Goal: Information Seeking & Learning: Learn about a topic

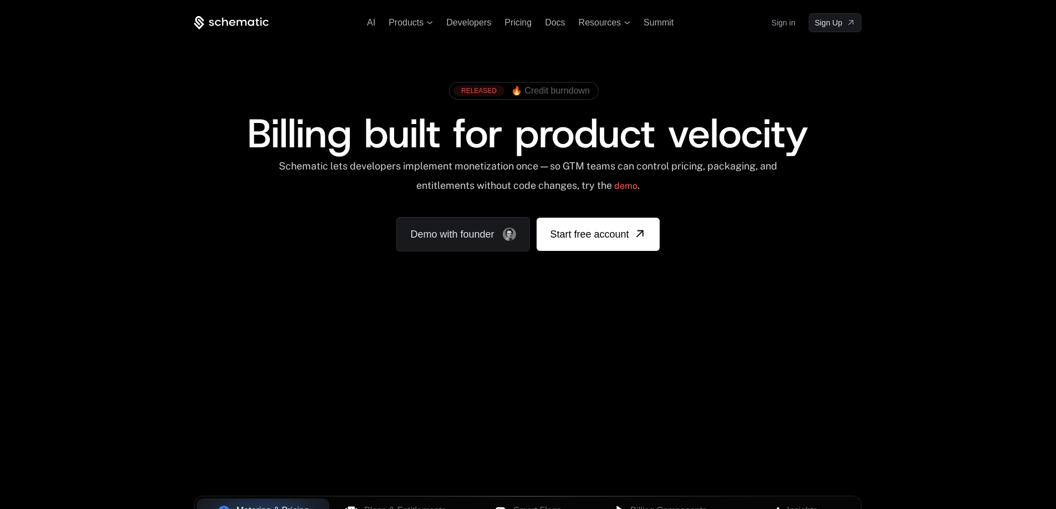
click at [542, 88] on span "🔥 Credit burndown" at bounding box center [550, 91] width 79 height 10
click at [545, 187] on div "Schematic lets developers implement monetization once — so GTM teams can contro…" at bounding box center [528, 179] width 500 height 39
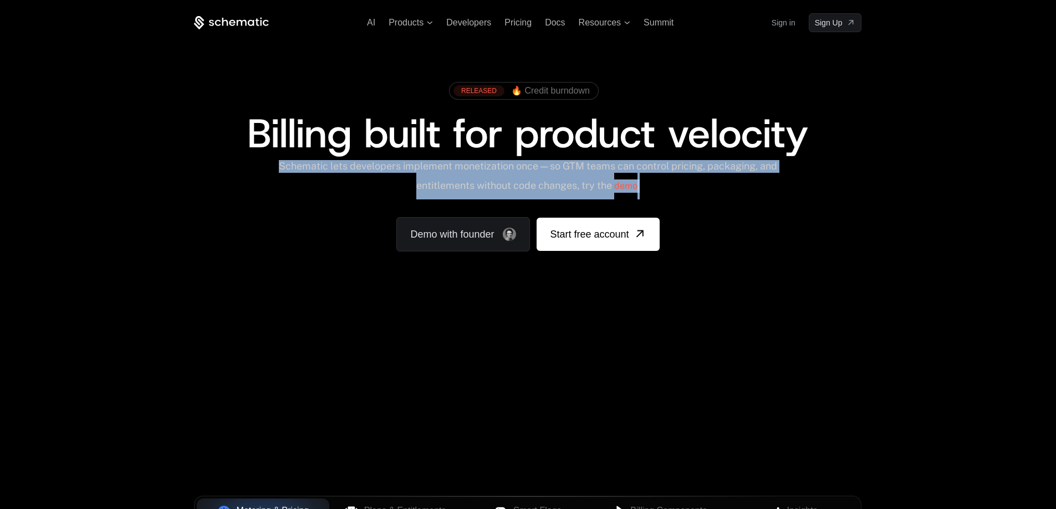
click at [545, 187] on div "Schematic lets developers implement monetization once — so GTM teams can contro…" at bounding box center [528, 179] width 500 height 39
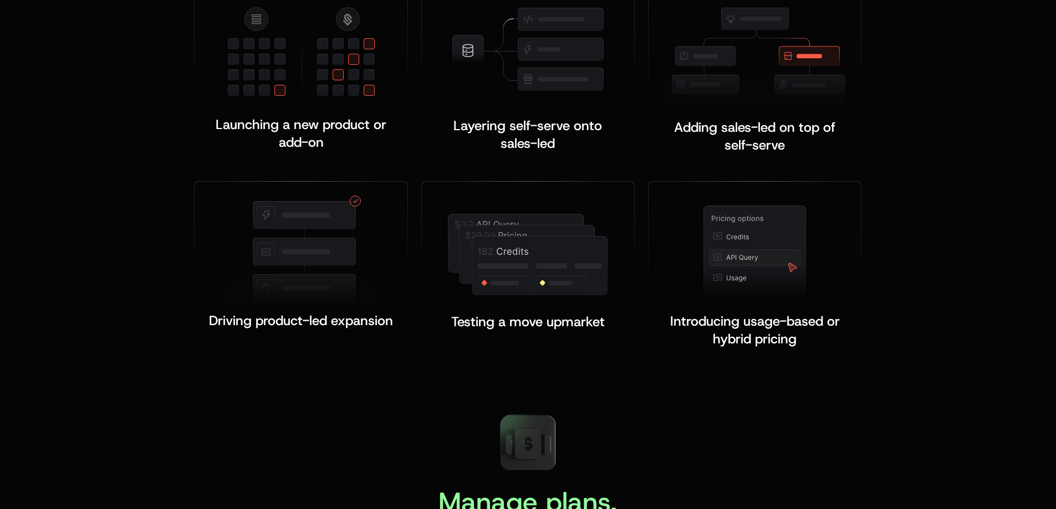
scroll to position [2586, 0]
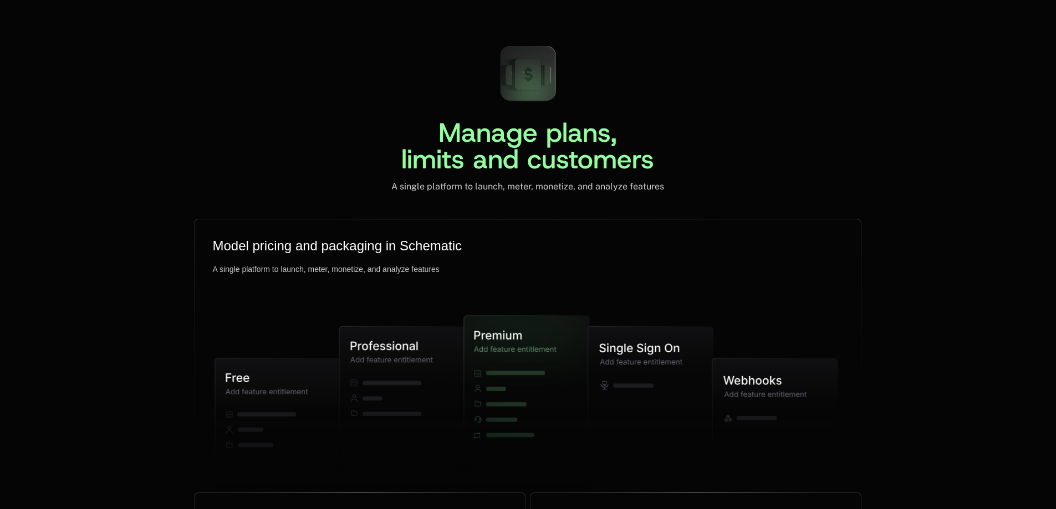
click at [478, 137] on span "Manage plans, limits and customers" at bounding box center [527, 146] width 253 height 62
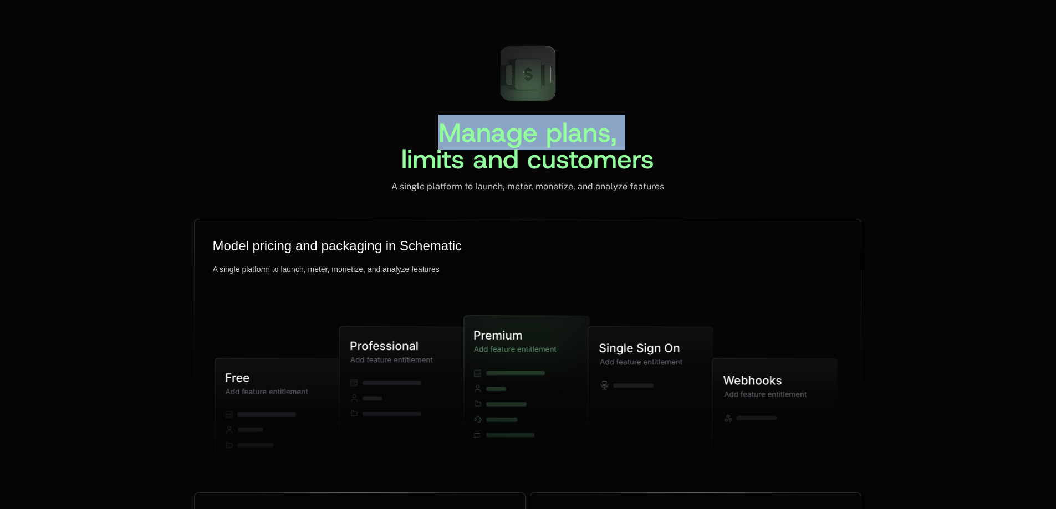
click at [478, 137] on span "Manage plans, limits and customers" at bounding box center [527, 146] width 253 height 62
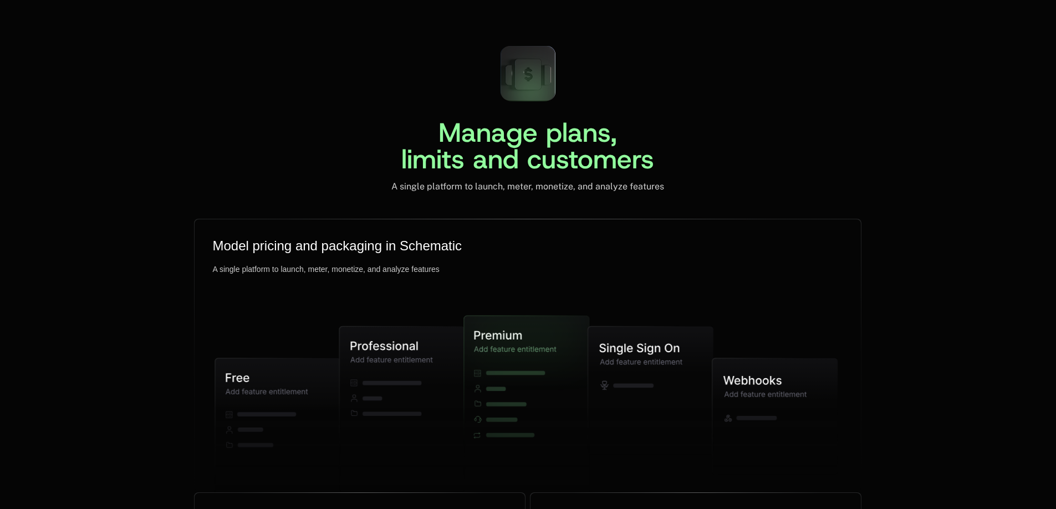
click at [474, 151] on span "Manage plans, limits and customers" at bounding box center [527, 146] width 253 height 62
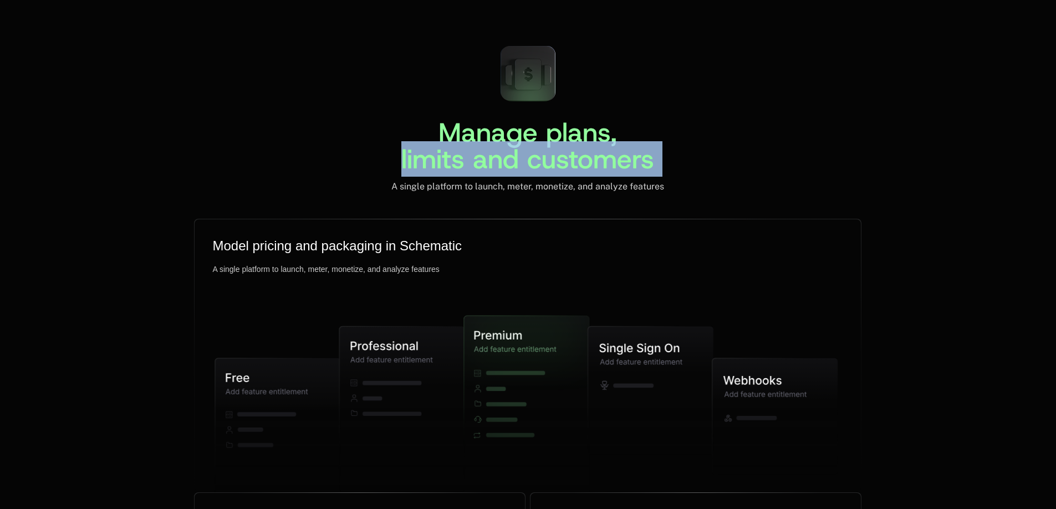
click at [474, 151] on span "Manage plans, limits and customers" at bounding box center [527, 146] width 253 height 62
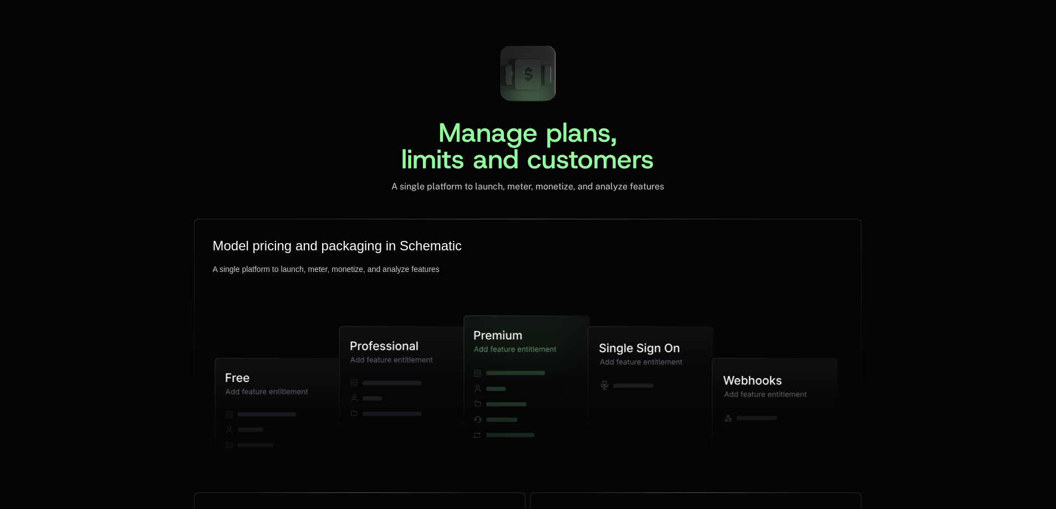
click at [463, 187] on div "A single platform to launch, meter, monetize, and analyze features" at bounding box center [527, 186] width 273 height 11
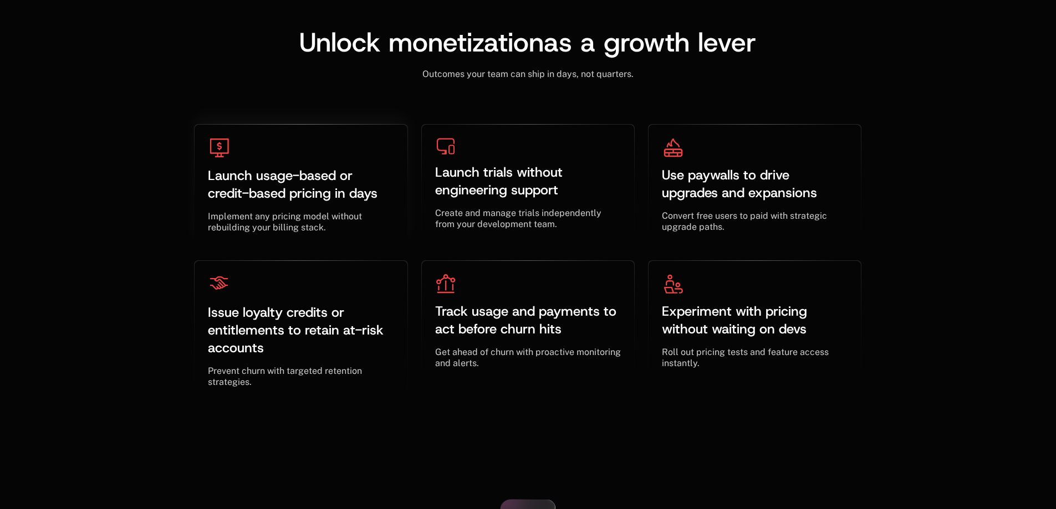
click at [355, 170] on span "Launch usage-based or credit-based pricing in days" at bounding box center [293, 184] width 170 height 35
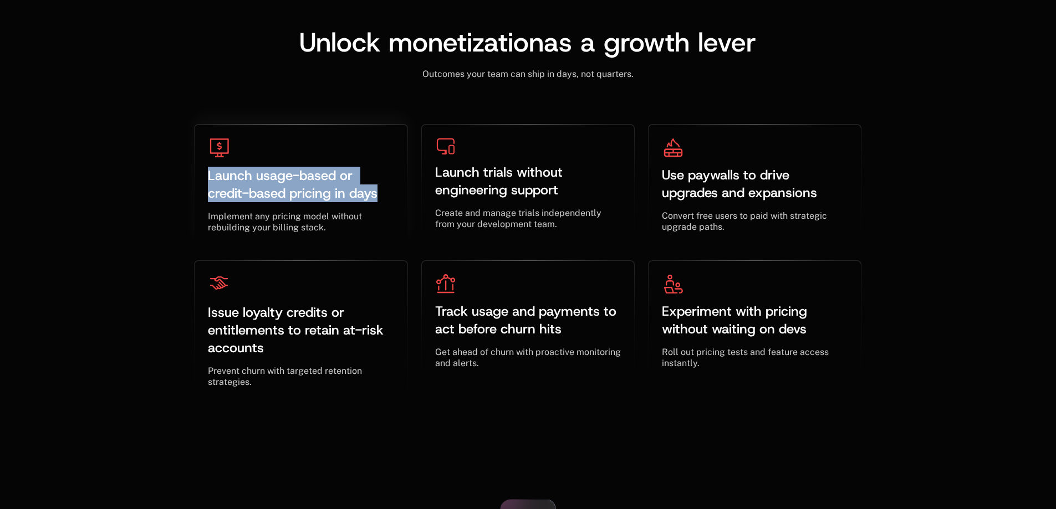
click at [354, 169] on span "Launch usage-based or credit-based pricing in days" at bounding box center [293, 184] width 170 height 35
drag, startPoint x: 380, startPoint y: 192, endPoint x: 202, endPoint y: 157, distance: 180.7
click at [202, 157] on div "Launch usage-based or credit-based pricing in days ﻿ ﻿ Implement any pricing mo…" at bounding box center [301, 186] width 212 height 122
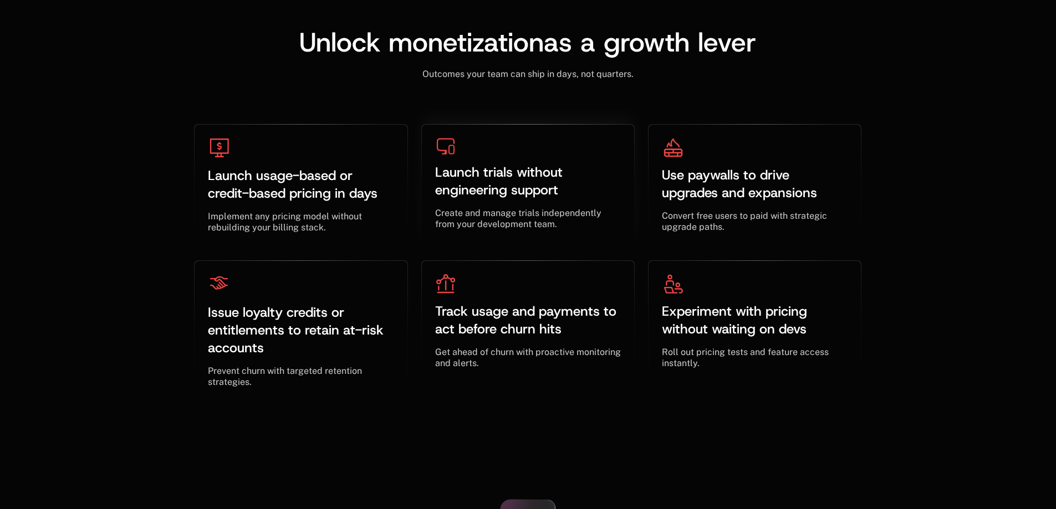
click at [480, 178] on span "Launch trials without engineering support" at bounding box center [500, 180] width 131 height 35
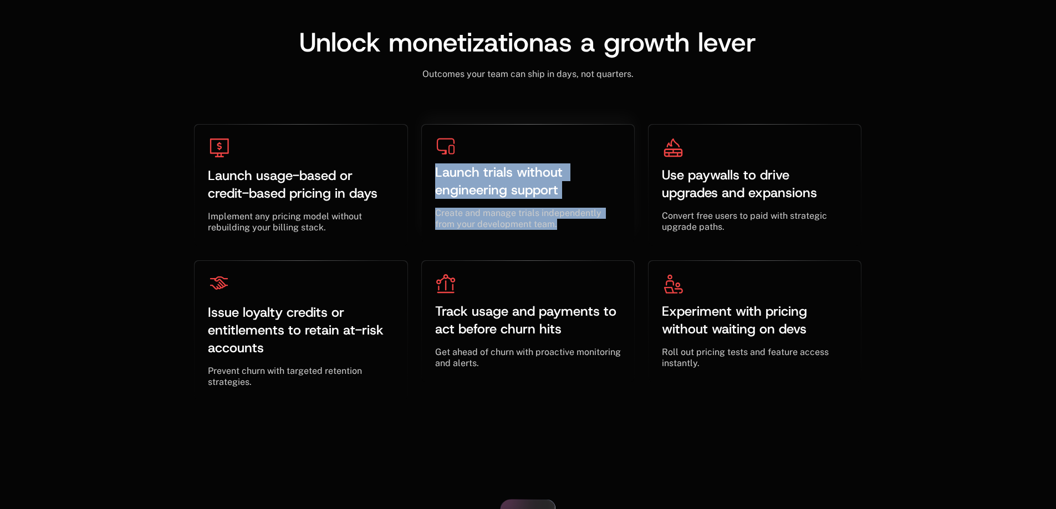
drag, startPoint x: 573, startPoint y: 230, endPoint x: 425, endPoint y: 172, distance: 159.3
click at [425, 172] on div "Launch trials without engineering support ﻿ ﻿ Create and manage trials independ…" at bounding box center [528, 184] width 212 height 119
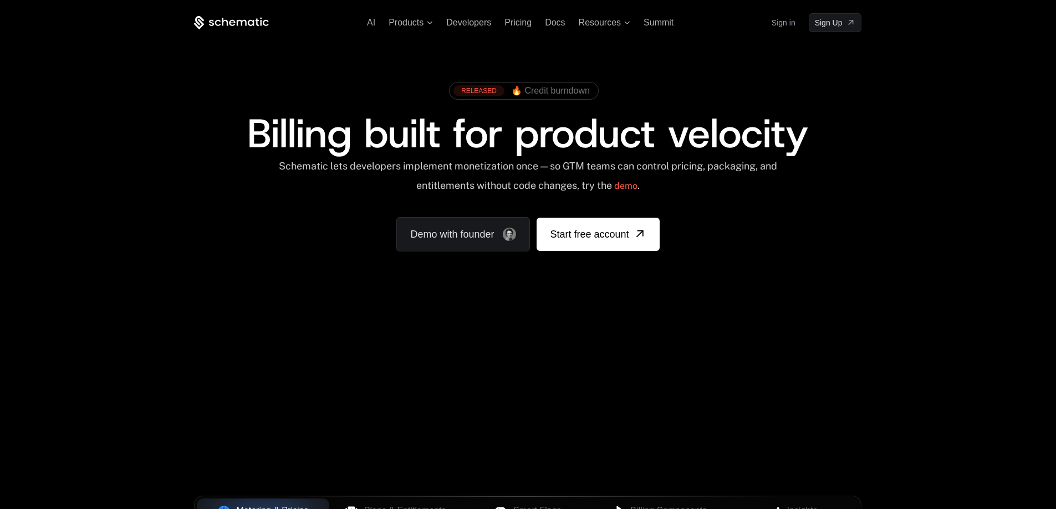
scroll to position [370, 0]
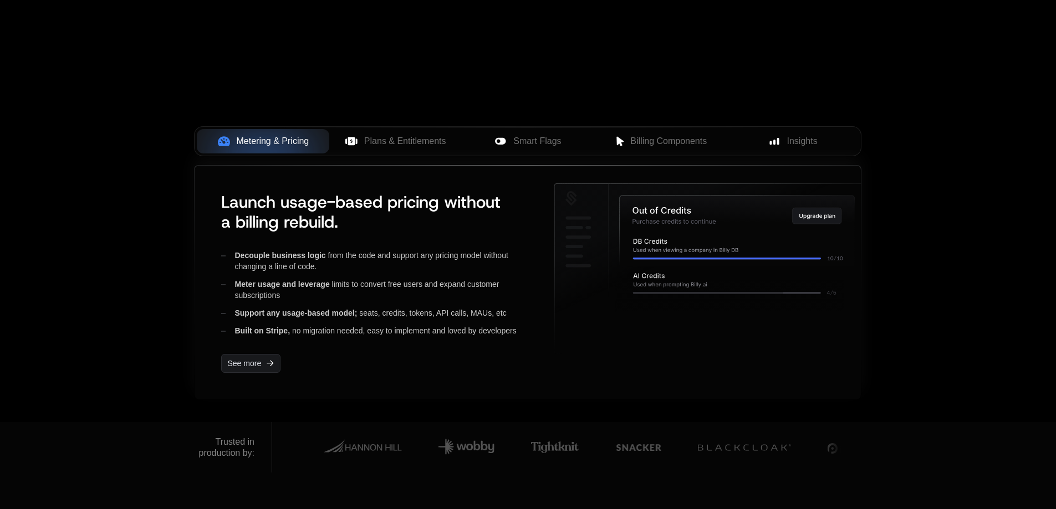
click at [382, 199] on span "Launch usage-based pricing without a billing rebuild." at bounding box center [360, 212] width 279 height 42
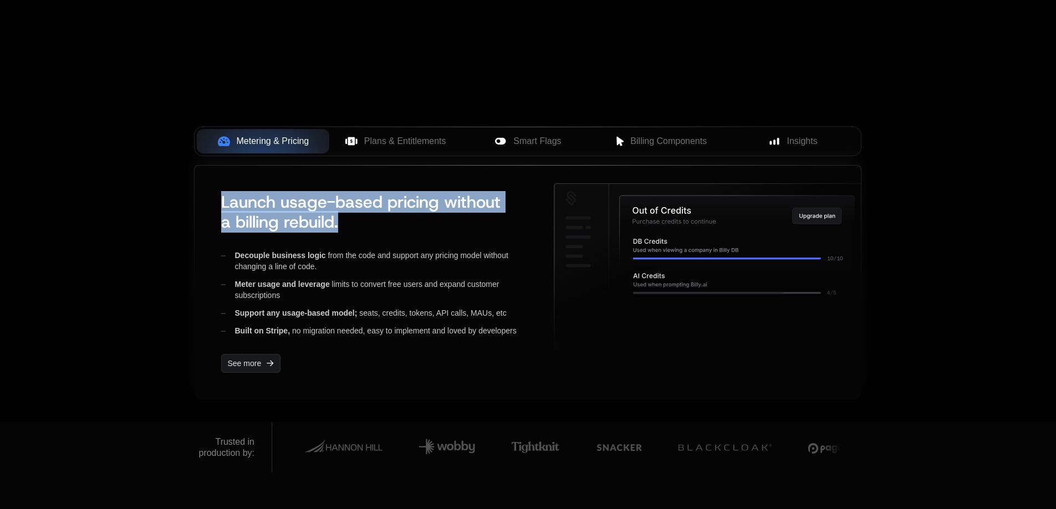
click at [382, 199] on span "Launch usage-based pricing without a billing rebuild." at bounding box center [360, 212] width 279 height 42
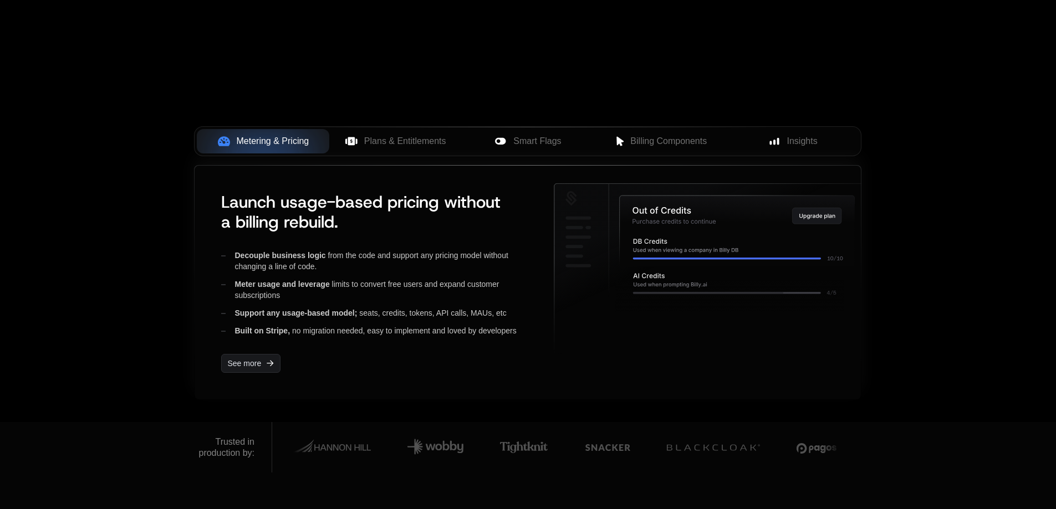
click at [341, 264] on div "Decouple business logic from the code and support any pricing model without cha…" at bounding box center [378, 261] width 315 height 22
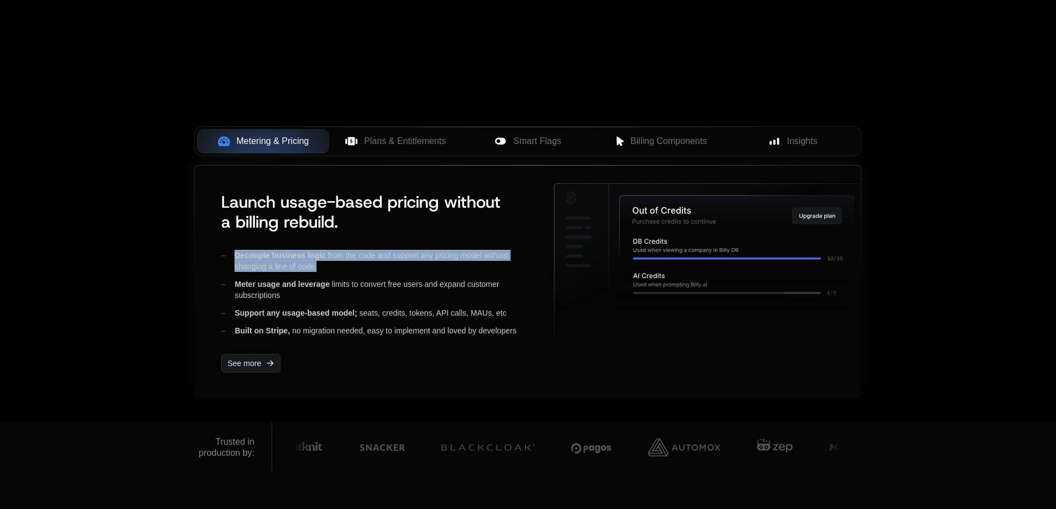
click at [341, 264] on div "Decouple business logic from the code and support any pricing model without cha…" at bounding box center [378, 261] width 315 height 22
click at [343, 258] on div "Decouple business logic from the code and support any pricing model without cha…" at bounding box center [378, 261] width 315 height 22
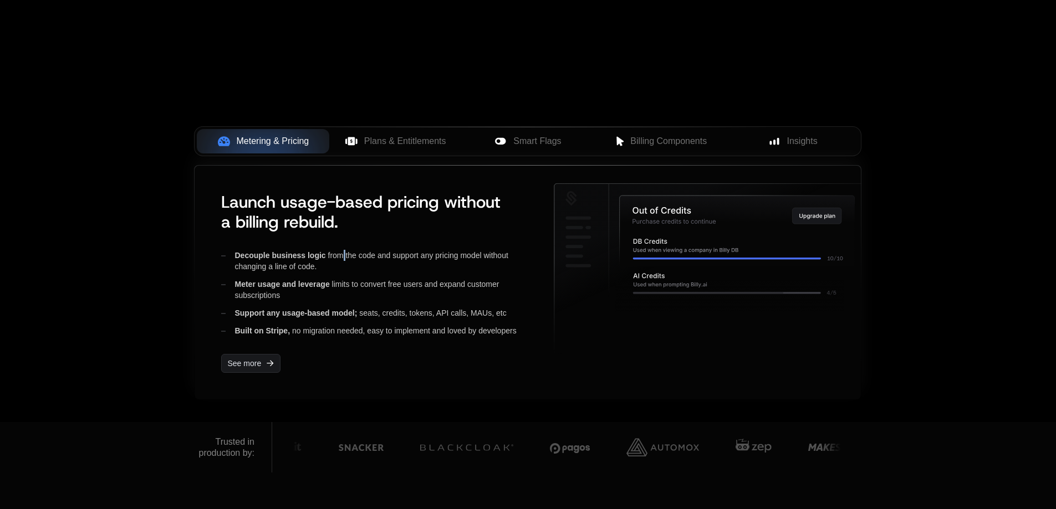
click at [343, 258] on div "Decouple business logic from the code and support any pricing model without cha…" at bounding box center [378, 261] width 315 height 22
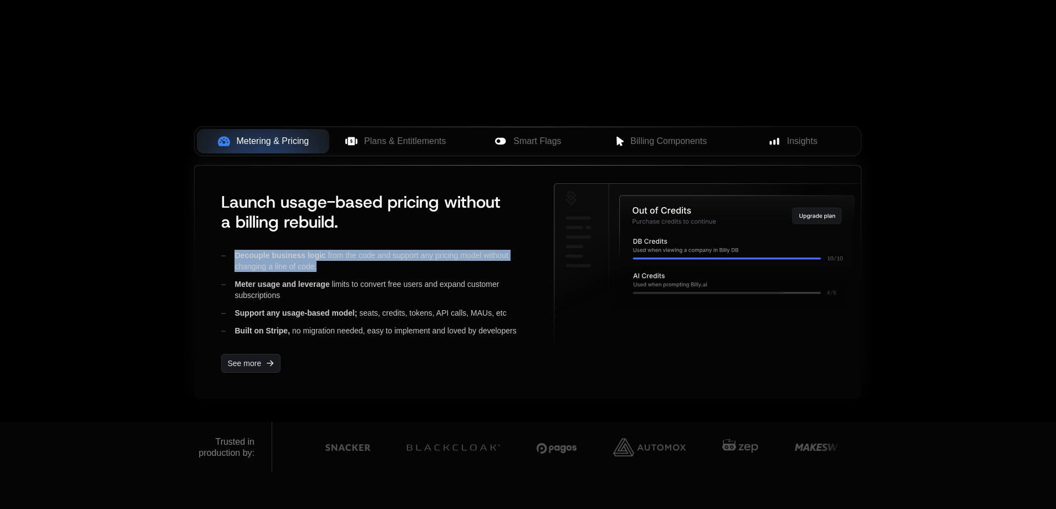
click at [343, 258] on div "Decouple business logic from the code and support any pricing model without cha…" at bounding box center [378, 261] width 315 height 22
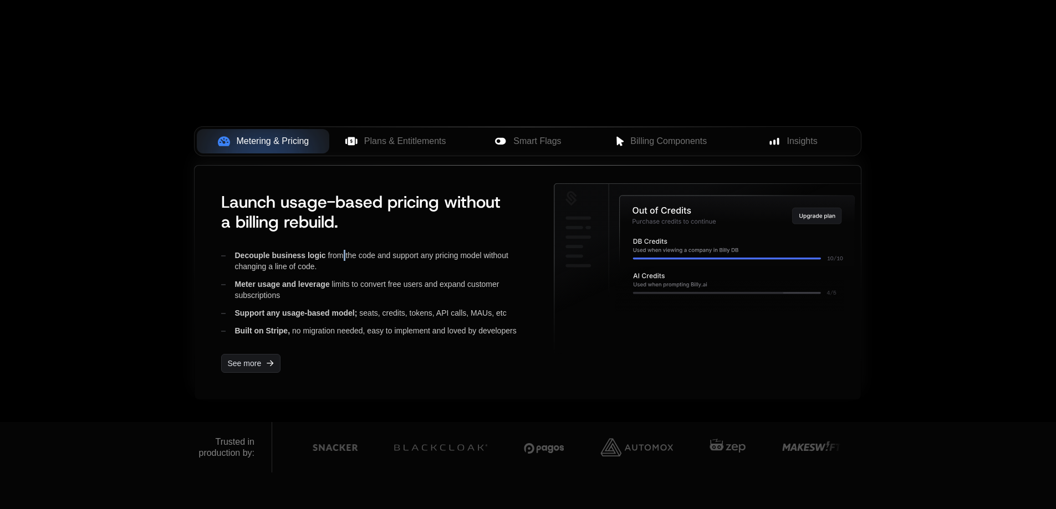
click at [343, 258] on div "Decouple business logic from the code and support any pricing model without cha…" at bounding box center [378, 261] width 315 height 22
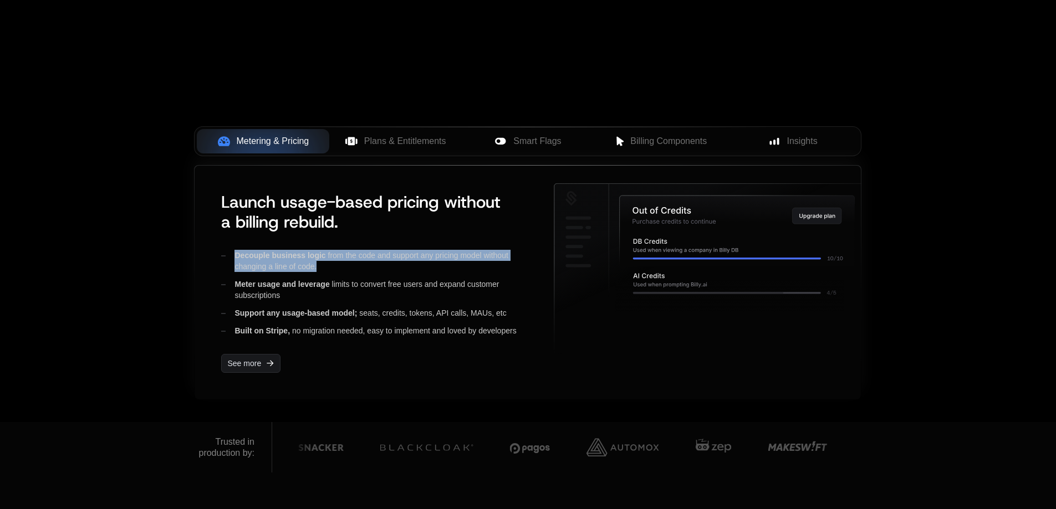
click at [343, 258] on div "Decouple business logic from the code and support any pricing model without cha…" at bounding box center [378, 261] width 315 height 22
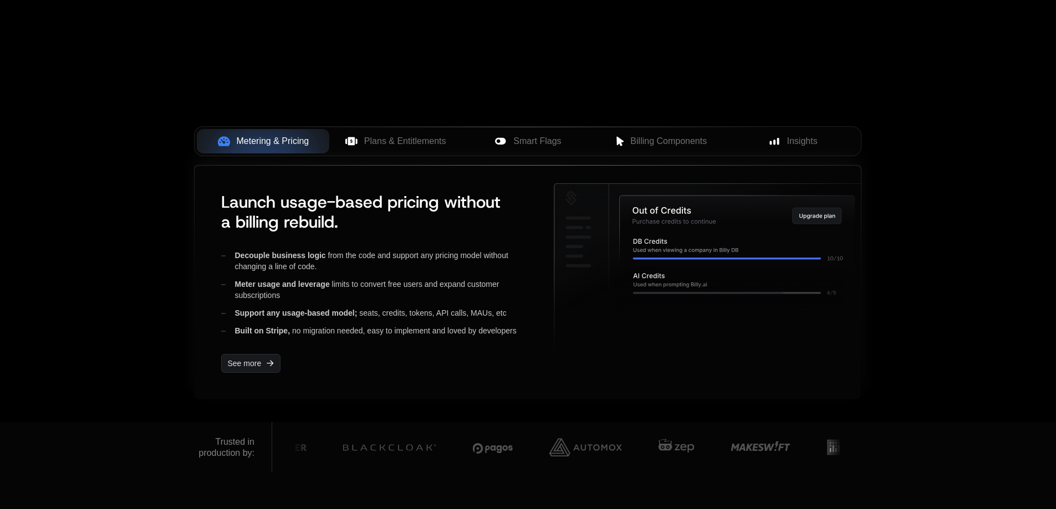
click at [320, 290] on div "Meter usage and leverage limits to convert free users and expand customer subsc…" at bounding box center [378, 290] width 315 height 22
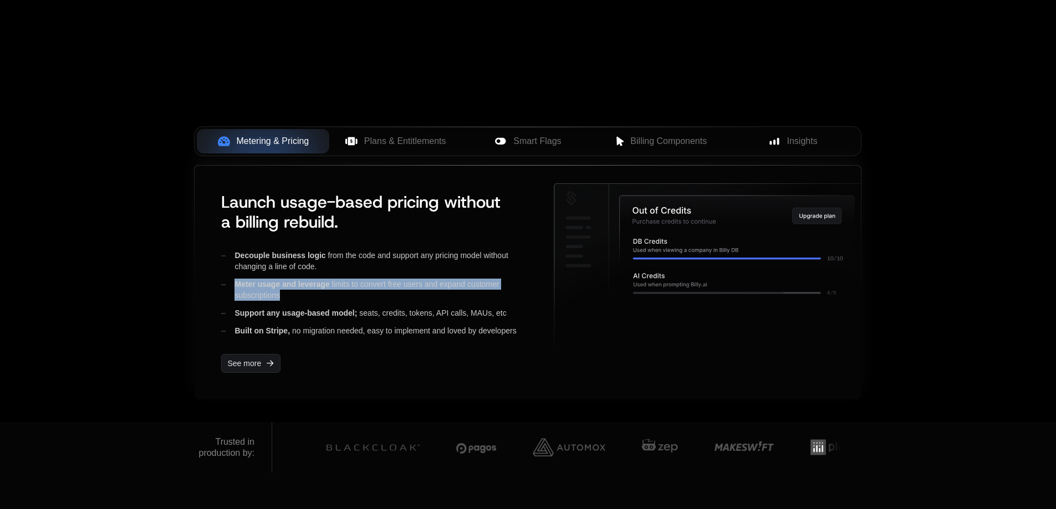
click at [320, 290] on div "Meter usage and leverage limits to convert free users and expand customer subsc…" at bounding box center [378, 290] width 315 height 22
click at [321, 289] on span "Meter usage and leverage" at bounding box center [281, 284] width 95 height 9
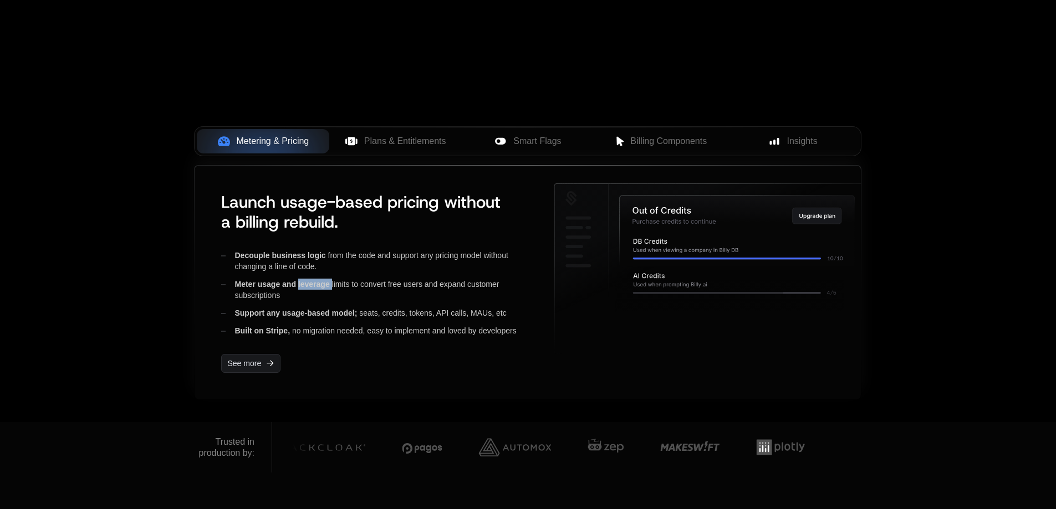
click at [321, 289] on span "Meter usage and leverage" at bounding box center [281, 284] width 95 height 9
click at [377, 316] on div "Support any usage-based model; seats, credits, tokens, API calls, MAUs, etc" at bounding box center [378, 313] width 315 height 11
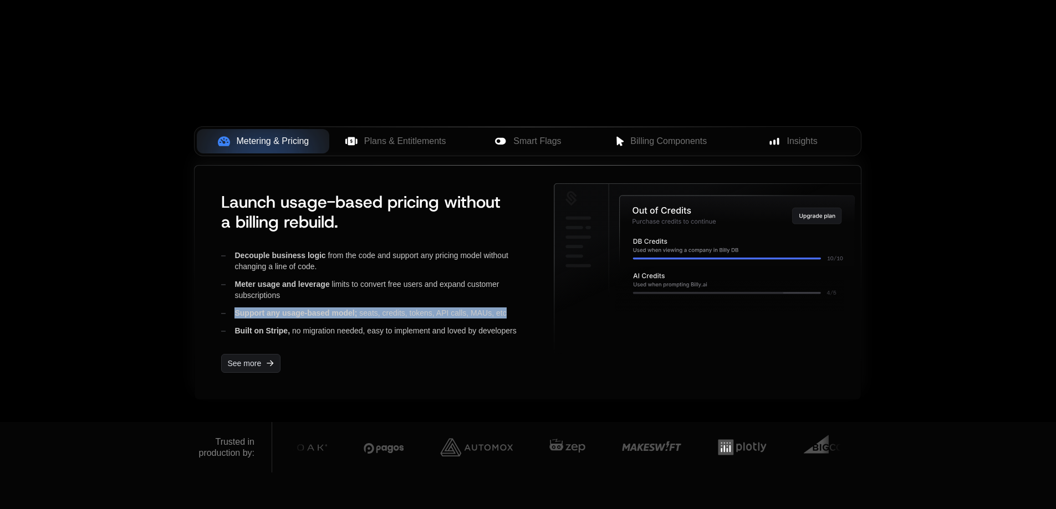
click at [377, 316] on div "Support any usage-based model; seats, credits, tokens, API calls, MAUs, etc" at bounding box center [378, 313] width 315 height 11
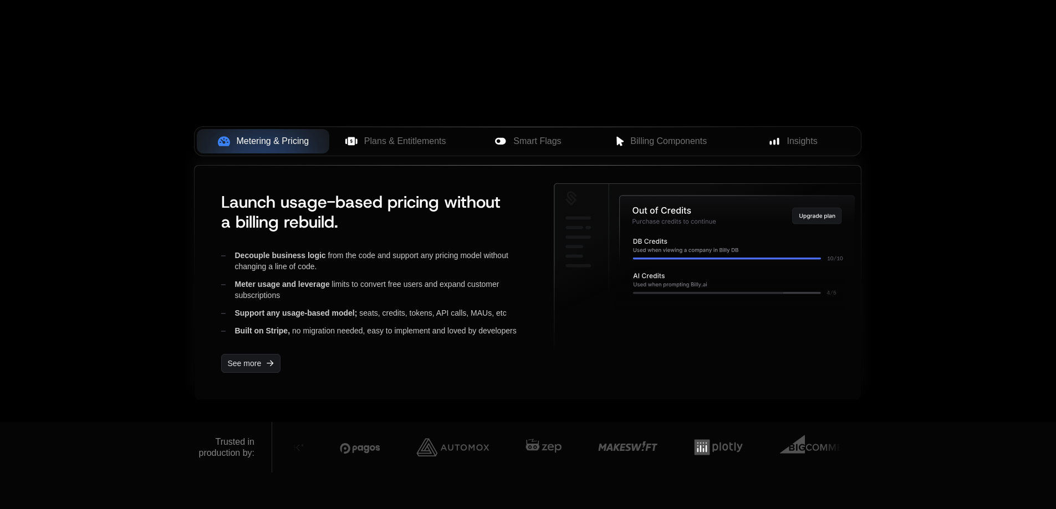
click at [357, 334] on div "Built on Stripe, no migration needed, easy to implement and loved by developers" at bounding box center [378, 330] width 315 height 11
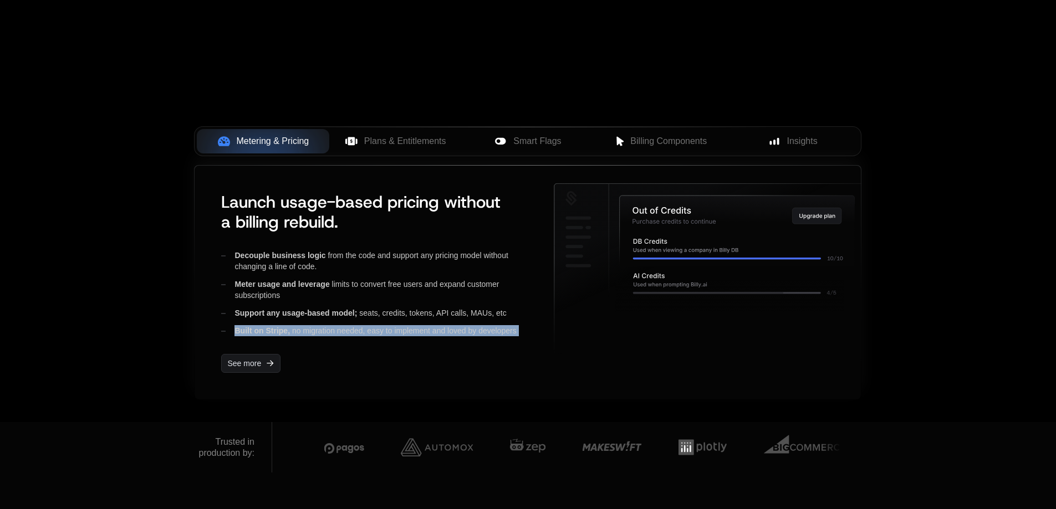
click at [357, 334] on div "Built on Stripe, no migration needed, easy to implement and loved by developers" at bounding box center [378, 330] width 315 height 11
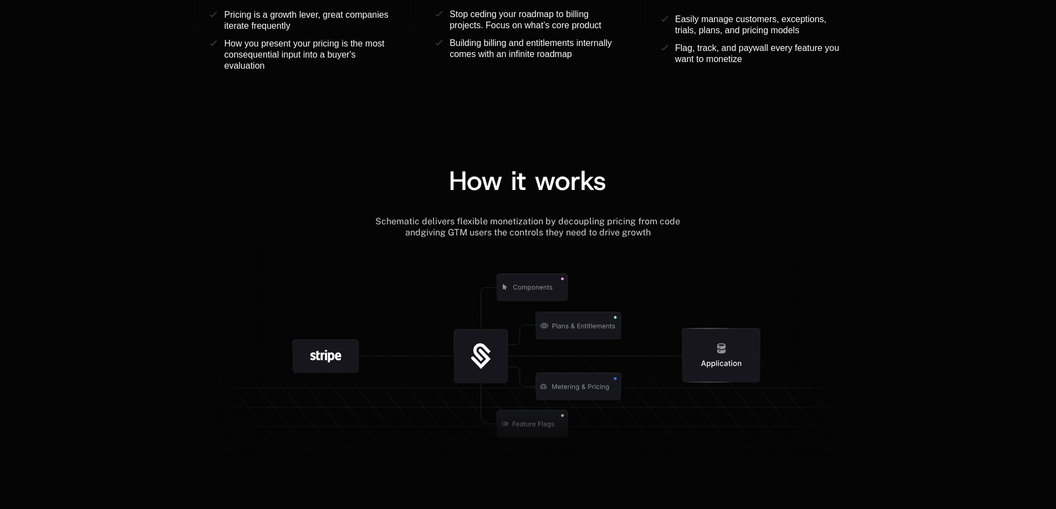
click at [598, 149] on div "How it works Schematic delivers flexible monetization by decoupling pricing fro…" at bounding box center [528, 296] width 1056 height 347
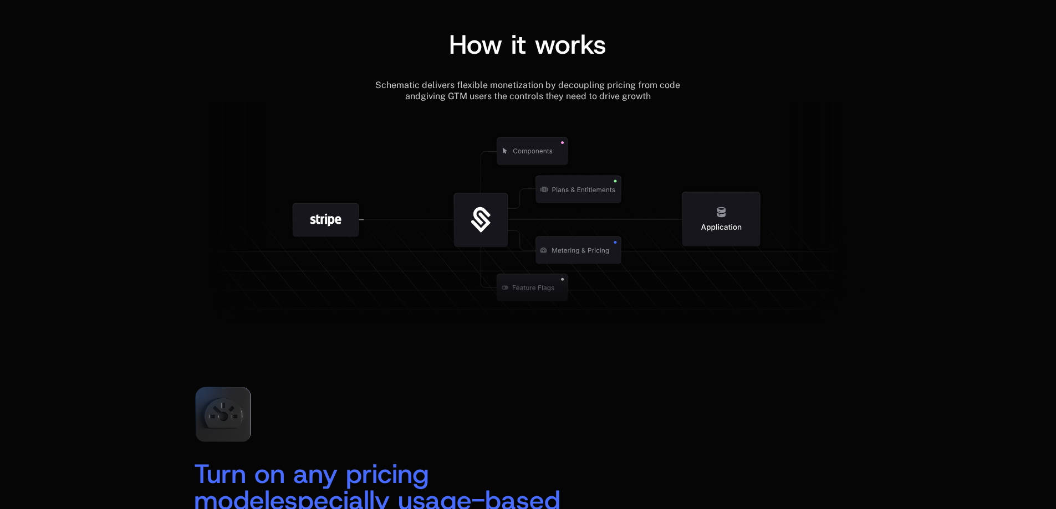
scroll to position [1478, 0]
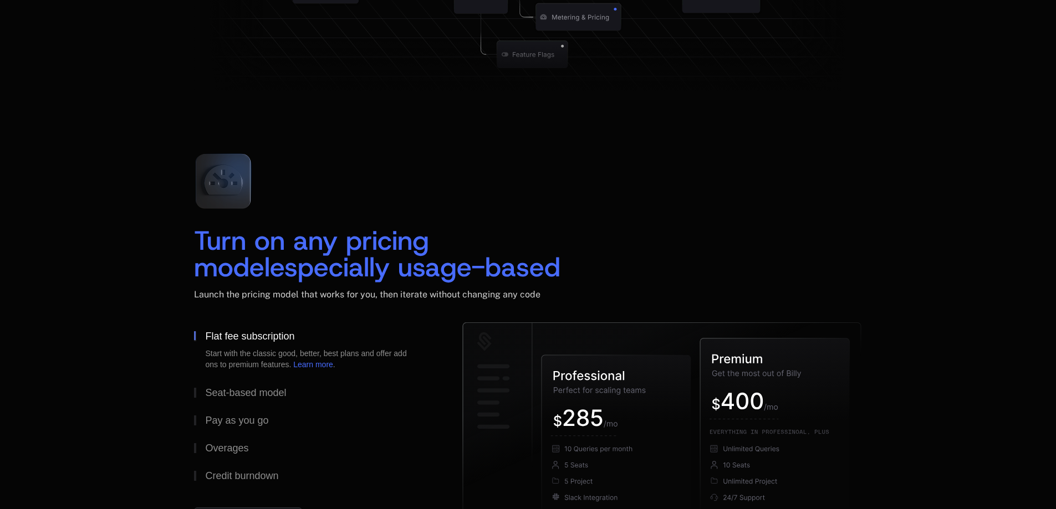
click at [369, 247] on span "Turn on any pricing model" at bounding box center [315, 254] width 243 height 62
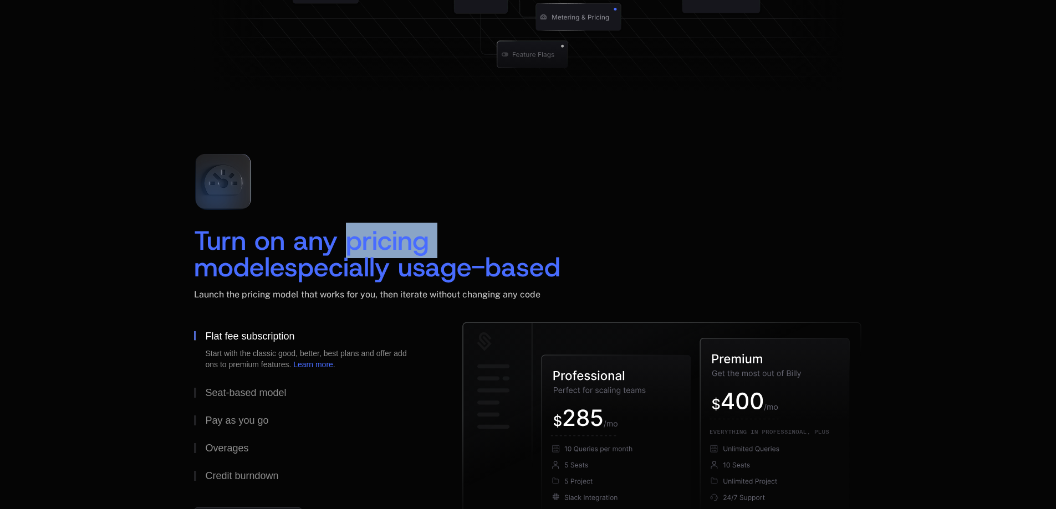
click at [369, 247] on span "Turn on any pricing model" at bounding box center [315, 254] width 243 height 62
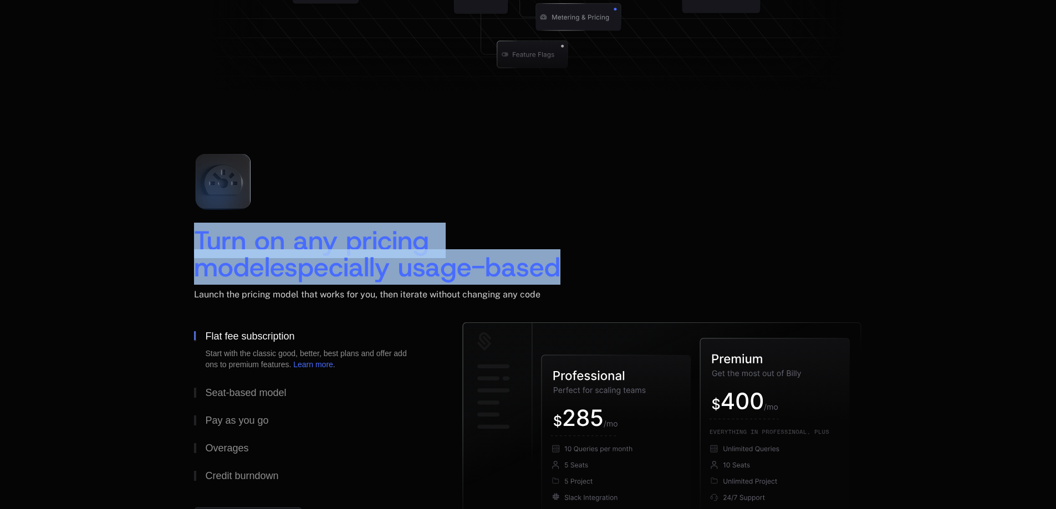
click at [369, 247] on span "Turn on any pricing model" at bounding box center [315, 254] width 243 height 62
click at [379, 239] on span "Turn on any pricing model" at bounding box center [315, 254] width 243 height 62
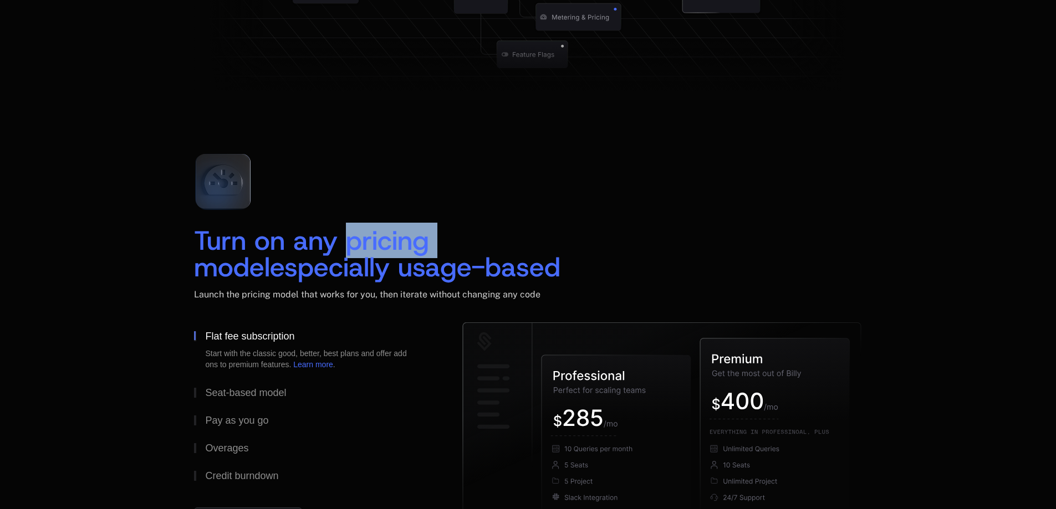
click at [379, 239] on span "Turn on any pricing model" at bounding box center [315, 254] width 243 height 62
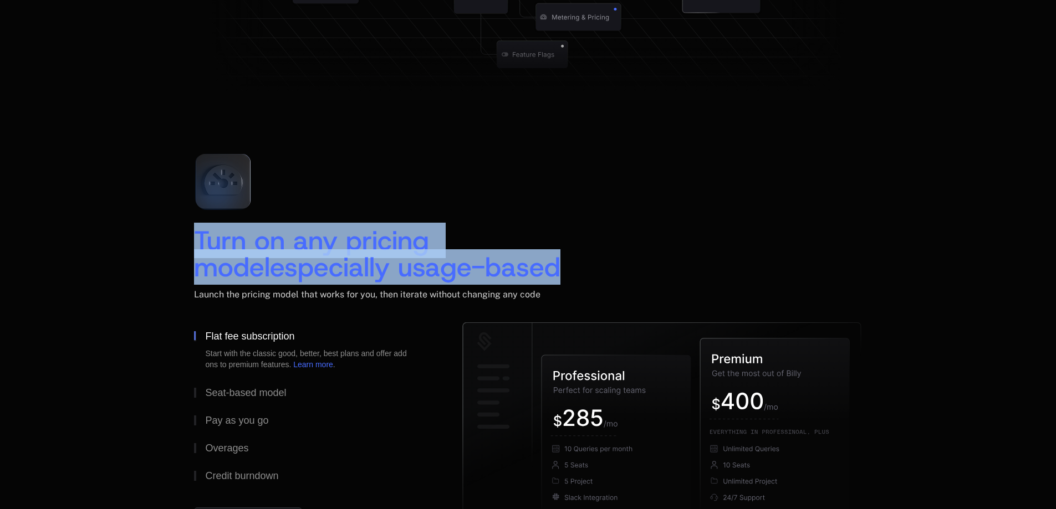
click at [379, 239] on span "Turn on any pricing model" at bounding box center [315, 254] width 243 height 62
click at [361, 310] on div "Launch the pricing model that works for you, then iterate without changing any …" at bounding box center [527, 305] width 667 height 33
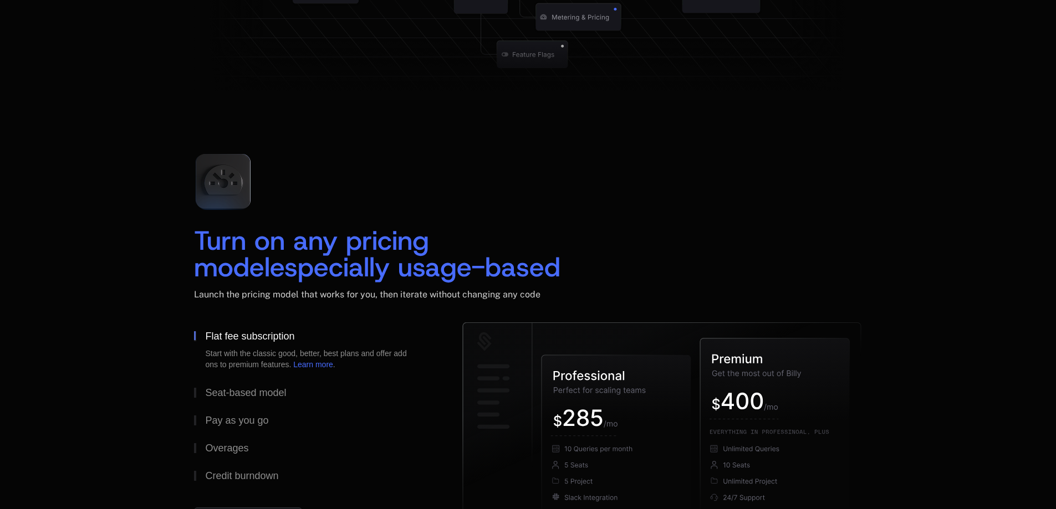
click at [361, 297] on span "Launch the pricing model that works for you, then iterate without changing any …" at bounding box center [367, 294] width 346 height 11
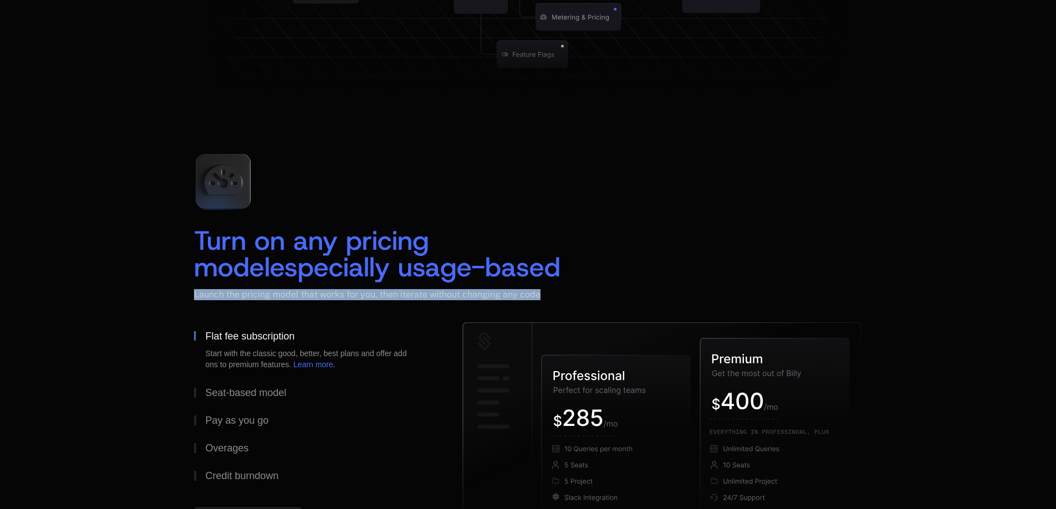
click at [361, 297] on span "Launch the pricing model that works for you, then iterate without changing any …" at bounding box center [367, 294] width 346 height 11
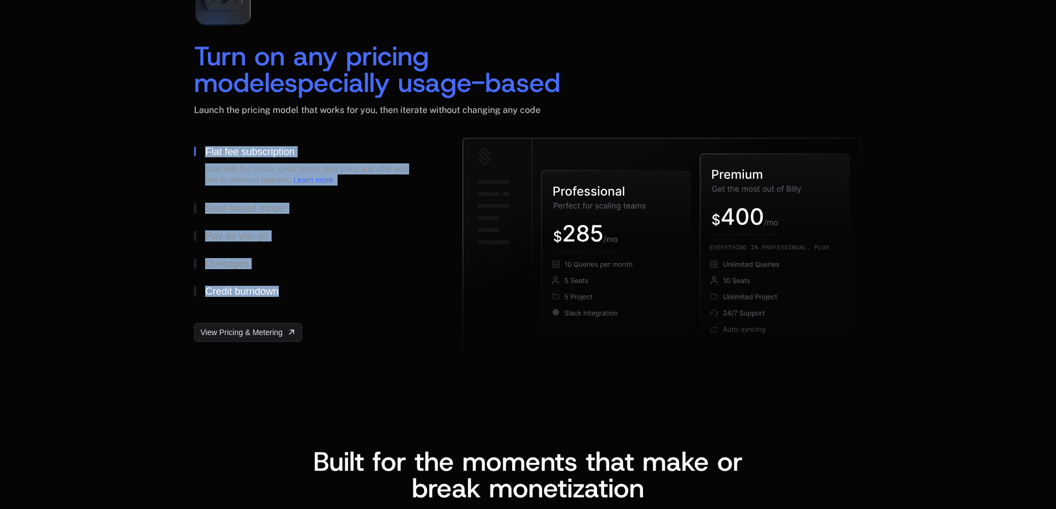
drag, startPoint x: 141, startPoint y: 145, endPoint x: 345, endPoint y: 287, distance: 248.4
click at [345, 287] on div "Turn on any pricing model especially usage-based Launch the pricing model that …" at bounding box center [528, 160] width 1056 height 488
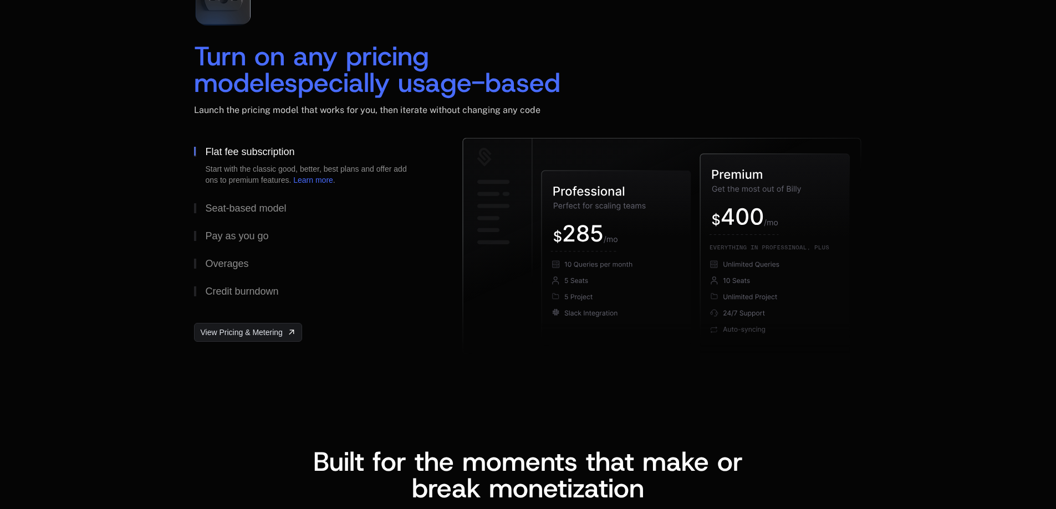
click at [406, 362] on div "Turn on any pricing model especially usage-based Launch the pricing model that …" at bounding box center [528, 160] width 1056 height 488
click at [269, 207] on div "Seat-based model" at bounding box center [245, 208] width 81 height 10
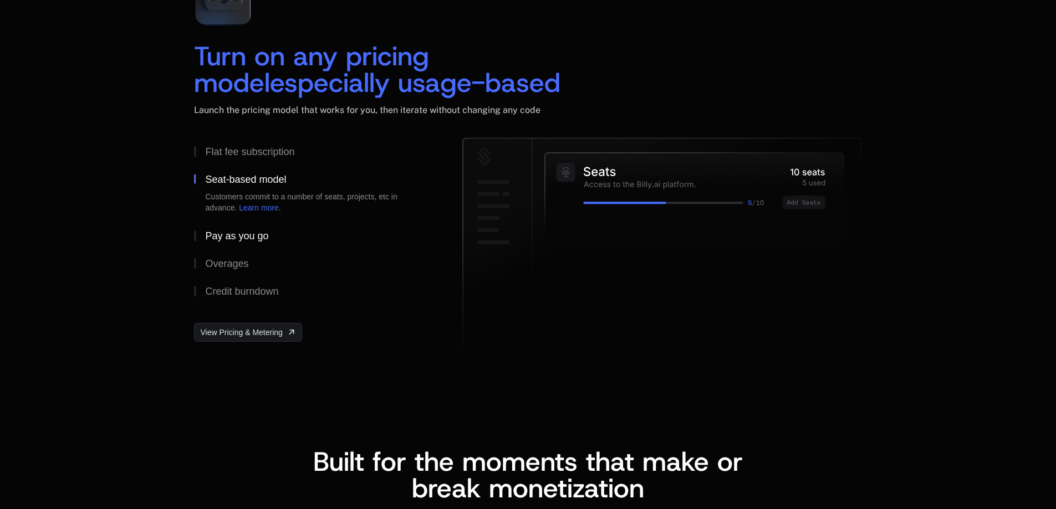
click at [256, 231] on div "Pay as you go" at bounding box center [236, 236] width 63 height 10
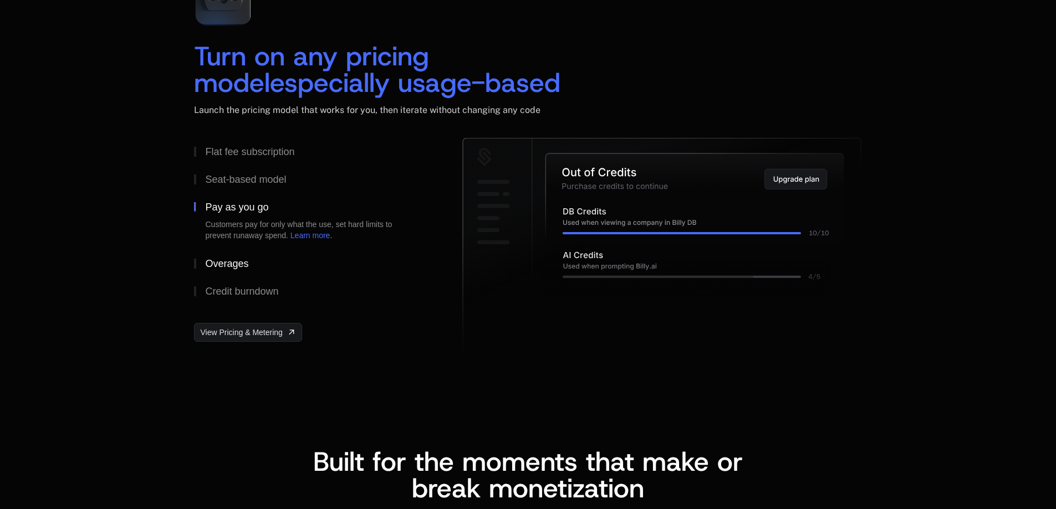
click at [241, 265] on div "Overages" at bounding box center [226, 264] width 43 height 10
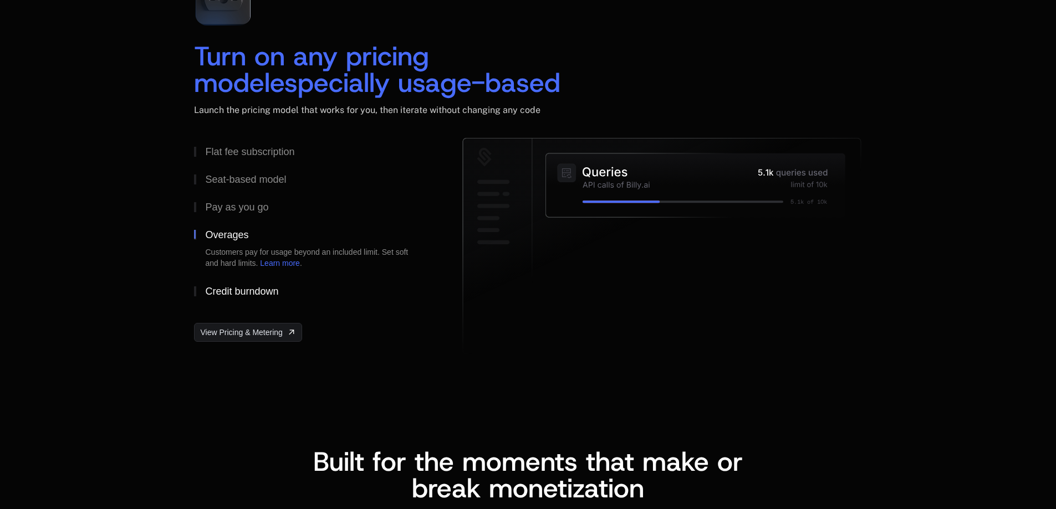
click at [235, 293] on div "Credit burndown" at bounding box center [241, 292] width 73 height 10
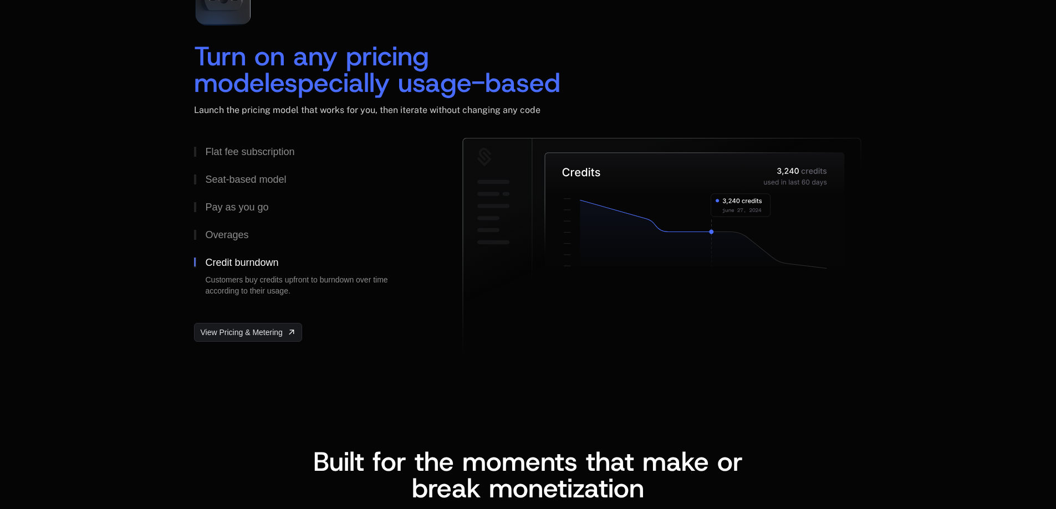
scroll to position [2032, 0]
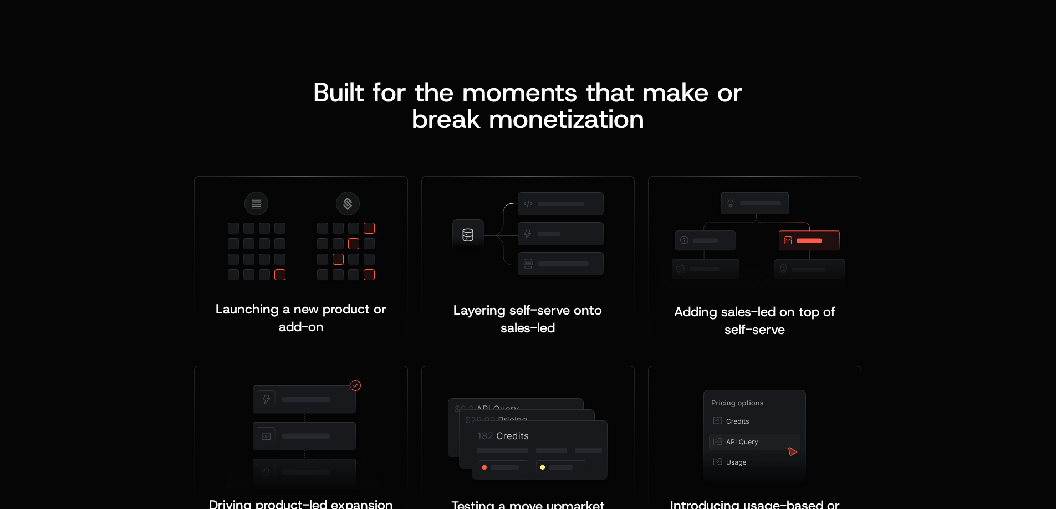
click at [640, 139] on div "Launching a new product or add-on ﻿ Layering self-serve onto sales-led ﻿ ﻿ Addi…" at bounding box center [527, 339] width 667 height 414
click at [633, 125] on span "reak monetization" at bounding box center [536, 118] width 216 height 35
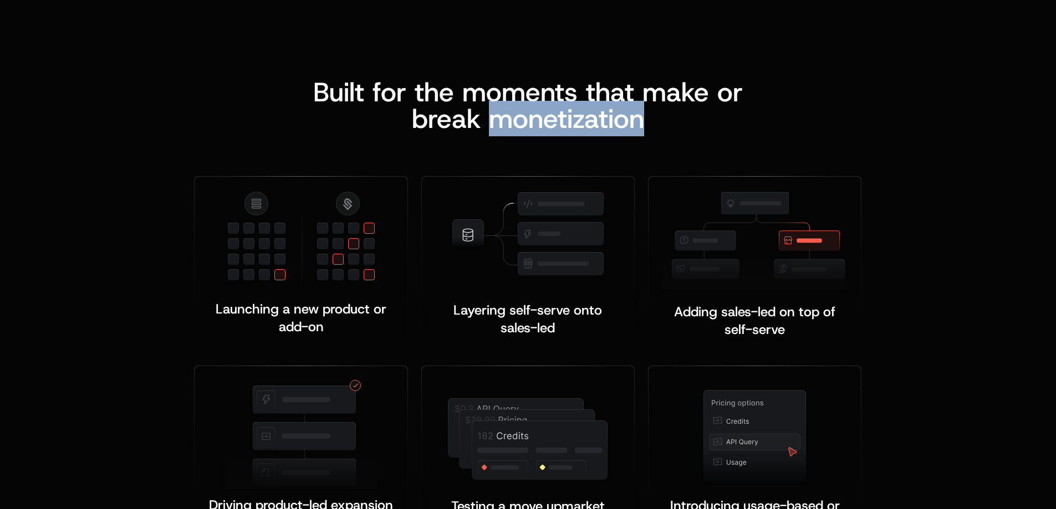
click at [633, 125] on span "reak monetization" at bounding box center [536, 118] width 216 height 35
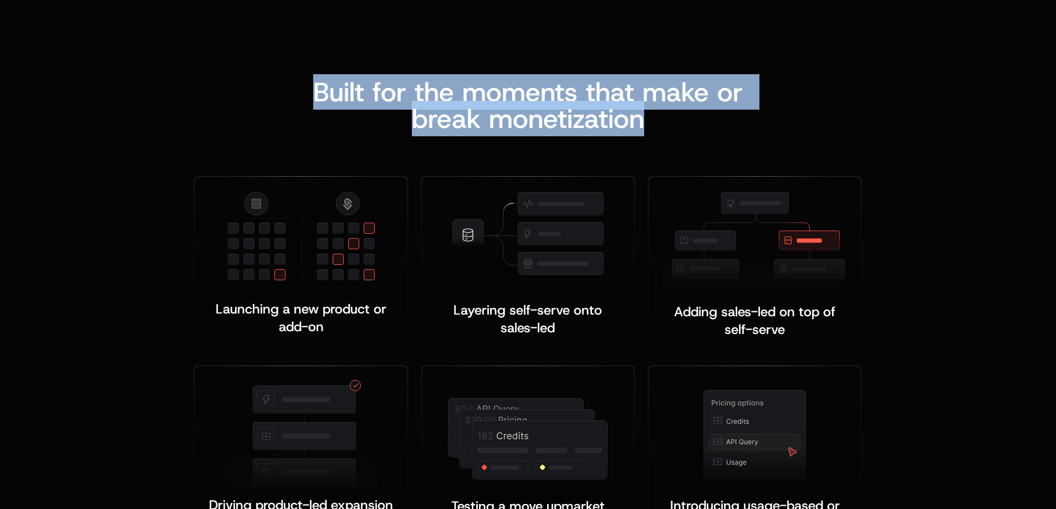
click at [633, 125] on span "reak monetization" at bounding box center [536, 118] width 216 height 35
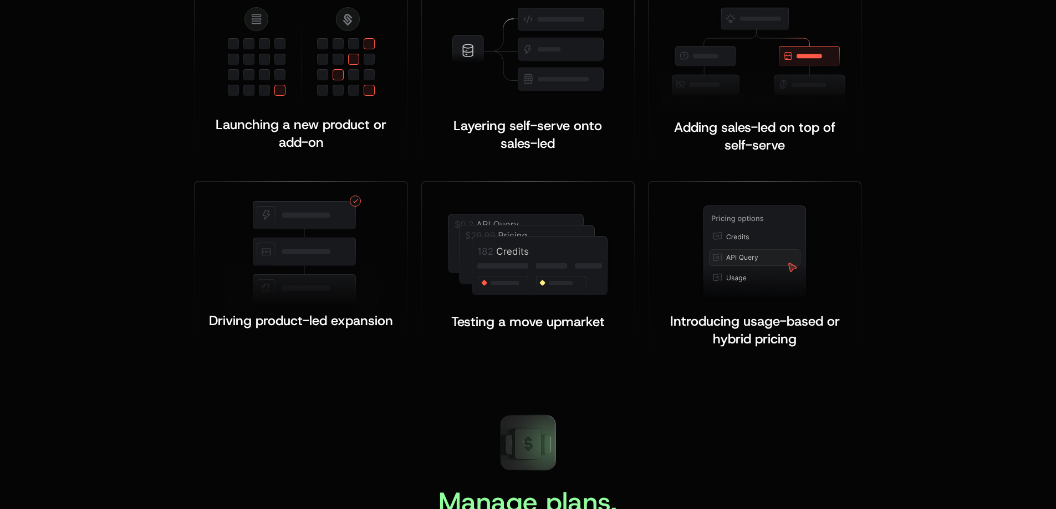
scroll to position [2586, 0]
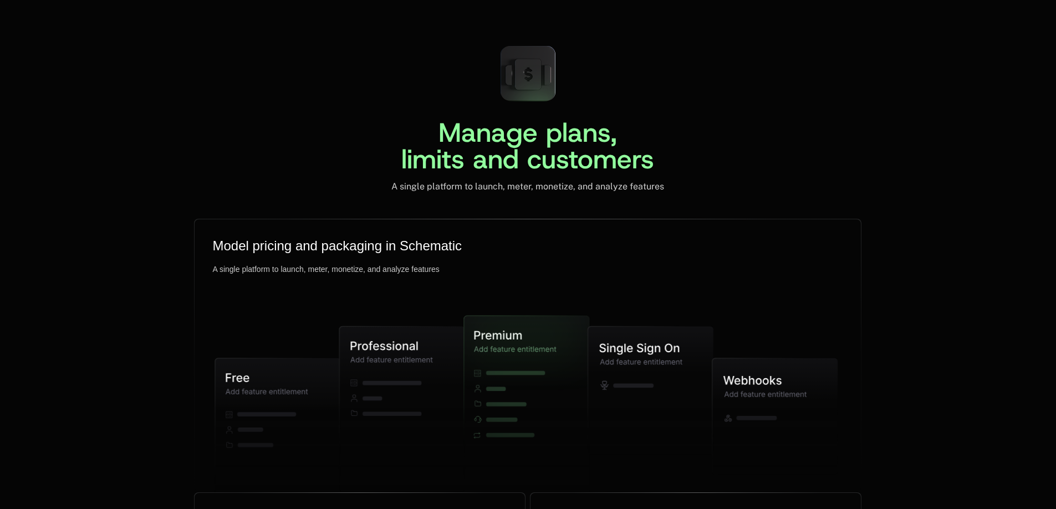
click at [539, 183] on div "A single platform to launch, meter, monetize, and analyze features" at bounding box center [527, 186] width 273 height 11
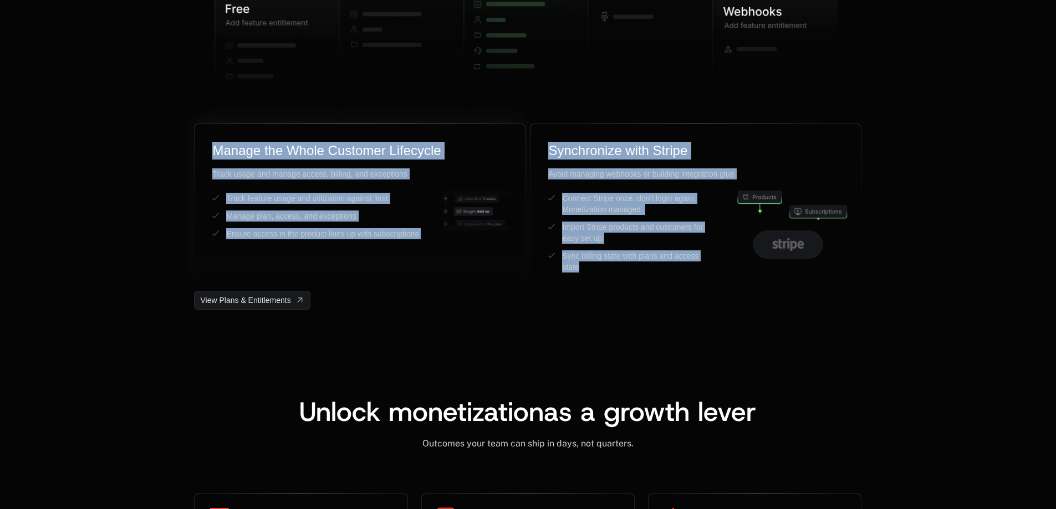
drag, startPoint x: 696, startPoint y: 268, endPoint x: 199, endPoint y: 140, distance: 513.3
click at [199, 140] on div "Manage the Whole Customer Lifecycle Track usage and manage access, billing, and…" at bounding box center [527, 207] width 667 height 167
click at [661, 287] on div "Synchronize with Stripe Avoid managing webhooks or building integration glue Co…" at bounding box center [695, 207] width 330 height 166
drag, startPoint x: 664, startPoint y: 274, endPoint x: 207, endPoint y: 139, distance: 476.8
click at [207, 139] on div "Manage the Whole Customer Lifecycle Track usage and manage access, billing, and…" at bounding box center [527, 207] width 667 height 167
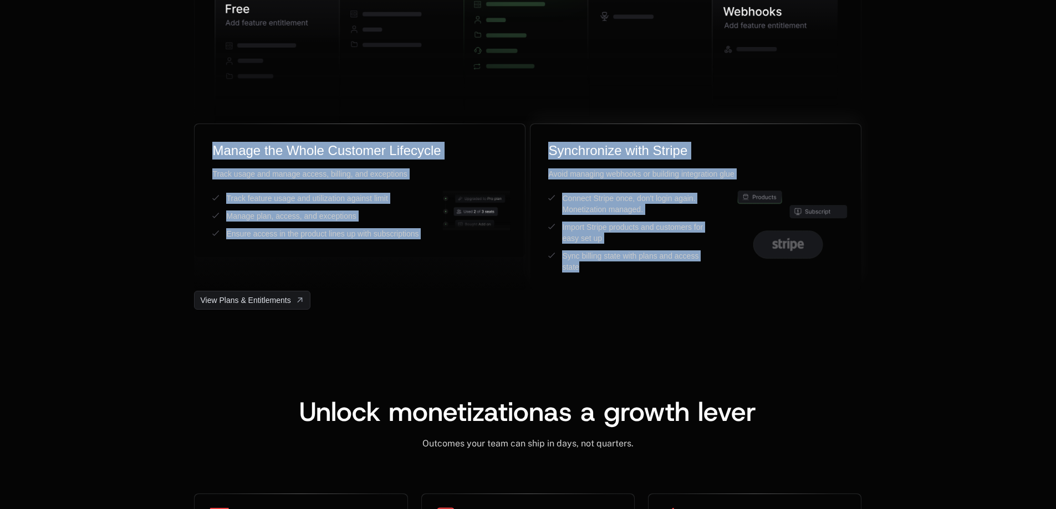
click at [650, 273] on div "Synchronize with Stripe Avoid managing webhooks or building integration glue Co…" at bounding box center [695, 207] width 330 height 166
drag, startPoint x: 650, startPoint y: 273, endPoint x: 195, endPoint y: 152, distance: 471.3
click at [195, 152] on div "Manage the Whole Customer Lifecycle Track usage and manage access, billing, and…" at bounding box center [527, 207] width 667 height 167
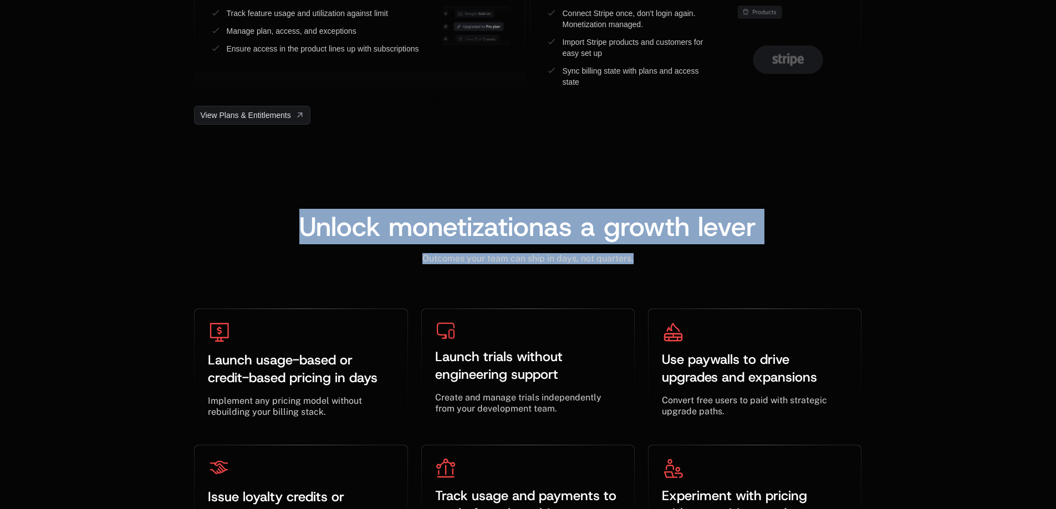
drag, startPoint x: 641, startPoint y: 260, endPoint x: 295, endPoint y: 207, distance: 350.0
click at [295, 207] on div "Unlock monetization as a growth lever ﻿ Outcomes your team can ship in days, no…" at bounding box center [528, 378] width 1056 height 507
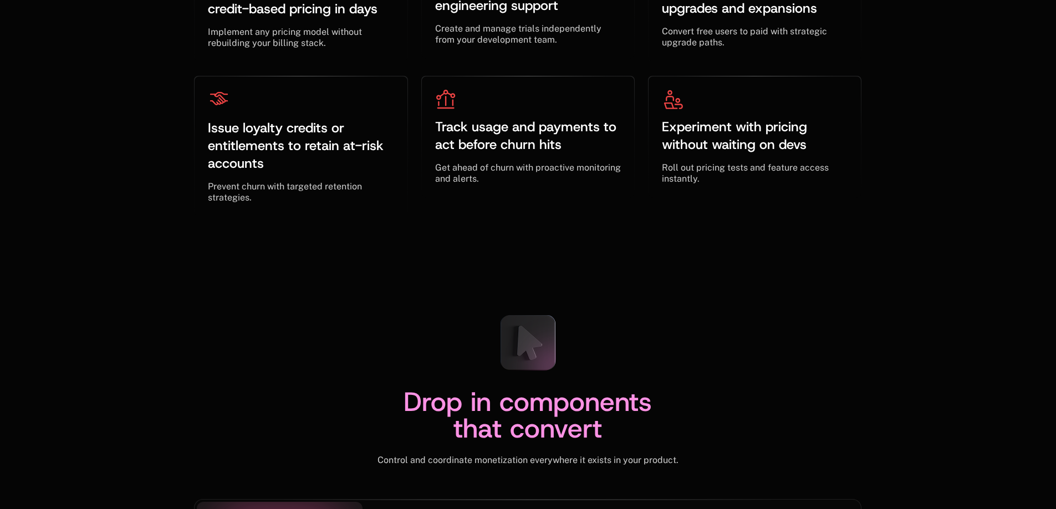
scroll to position [3879, 0]
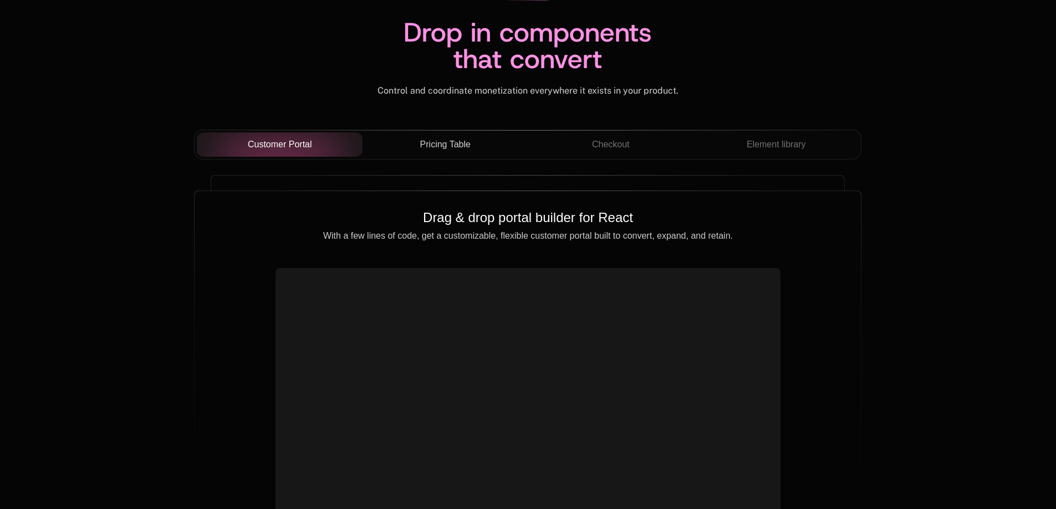
click at [444, 140] on span "Pricing Table" at bounding box center [445, 144] width 50 height 13
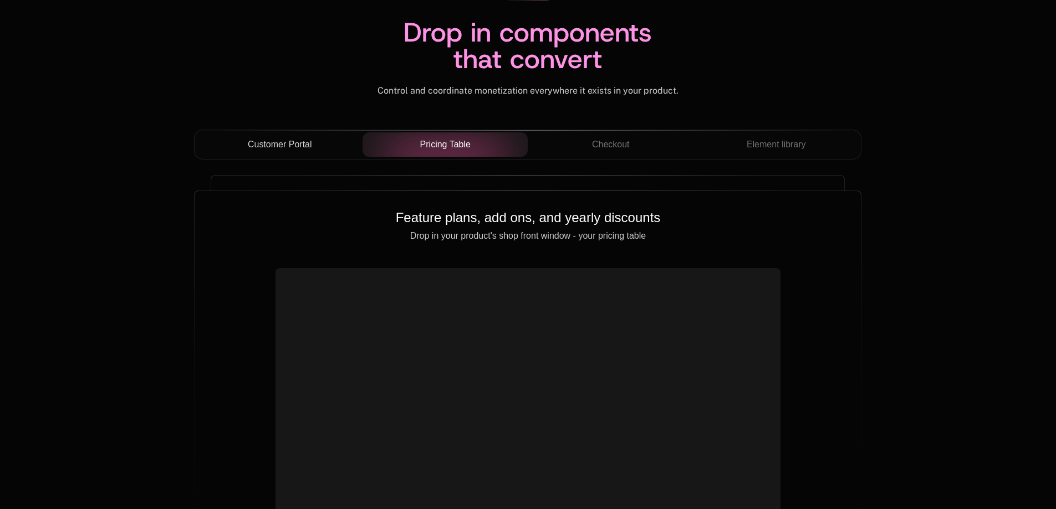
click at [258, 138] on span "Customer Portal" at bounding box center [280, 144] width 64 height 13
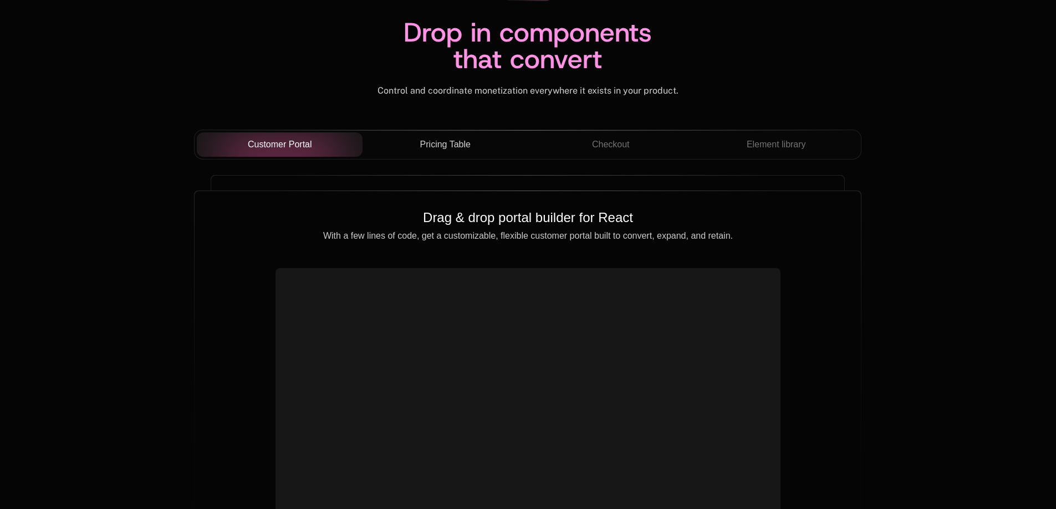
click at [442, 144] on span "Pricing Table" at bounding box center [445, 144] width 50 height 13
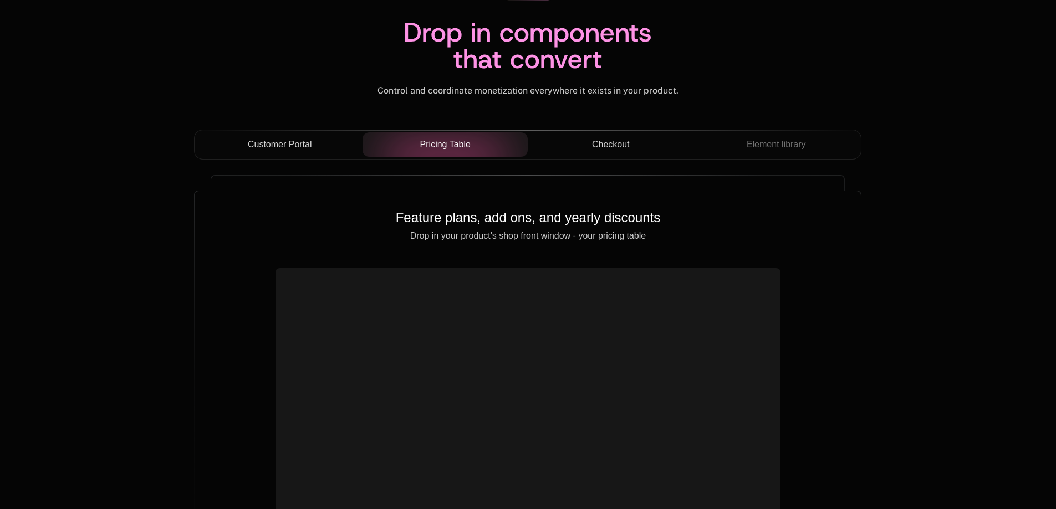
click at [599, 142] on span "Checkout" at bounding box center [611, 144] width 38 height 13
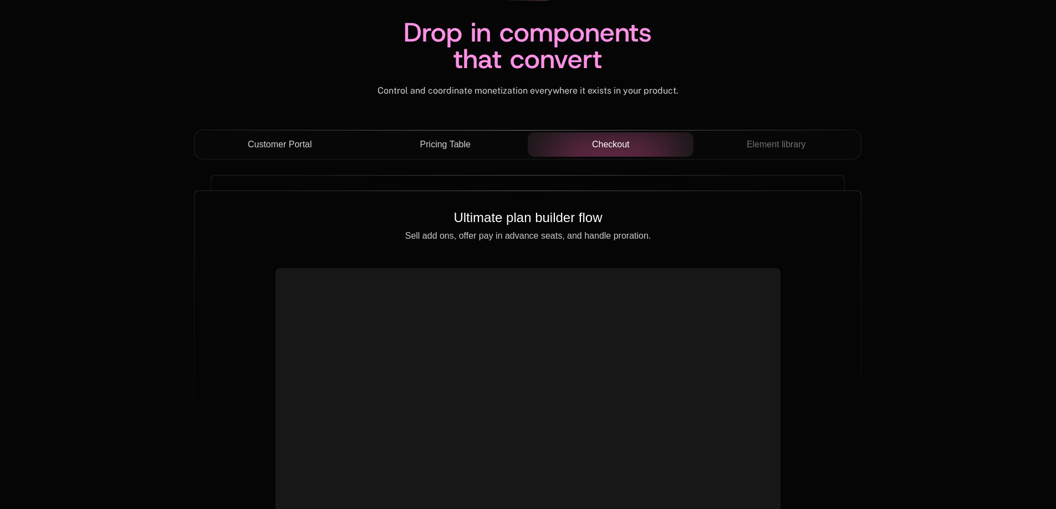
click at [480, 145] on div "Pricing Table" at bounding box center [445, 144] width 148 height 13
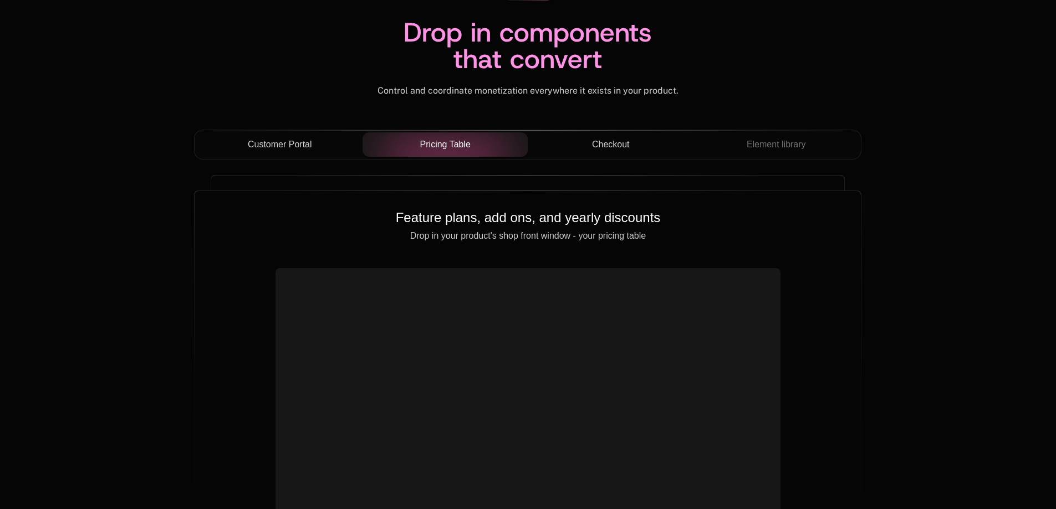
click at [294, 141] on span "Customer Portal" at bounding box center [280, 144] width 64 height 13
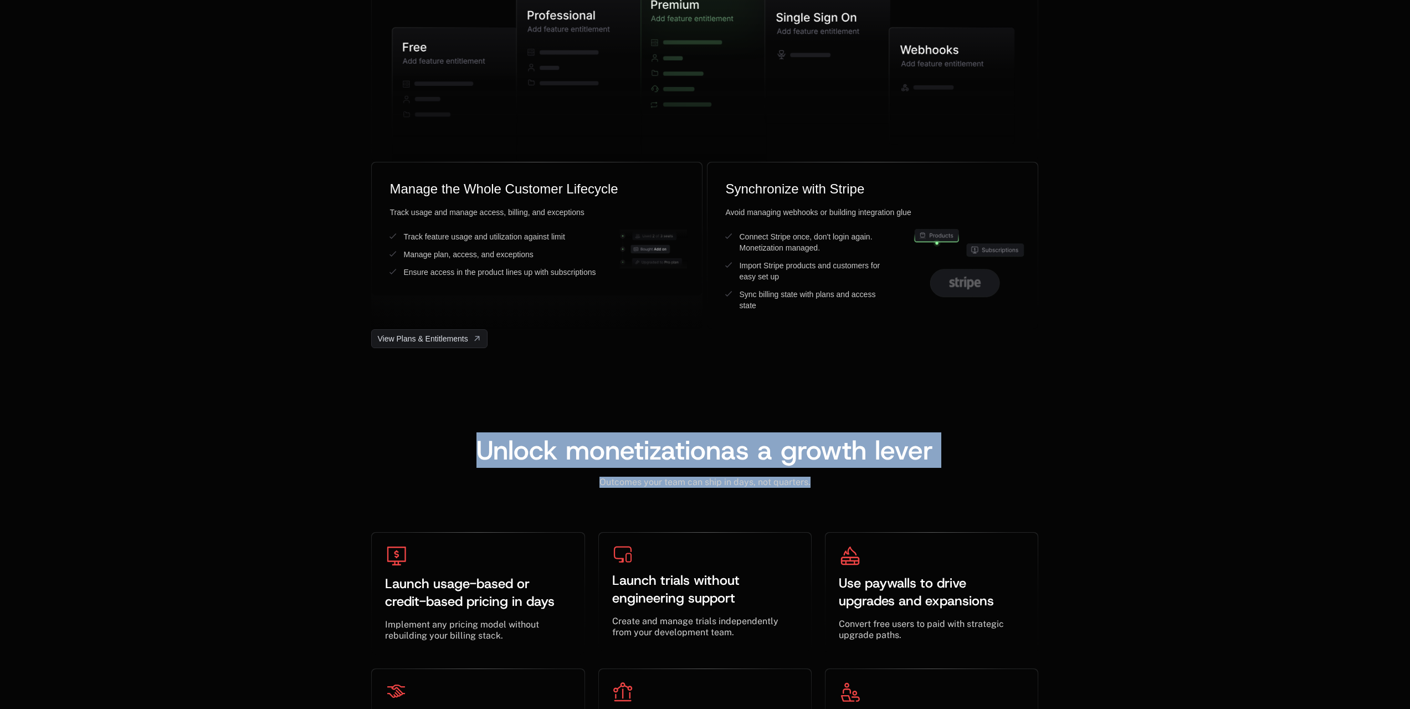
scroll to position [2530, 0]
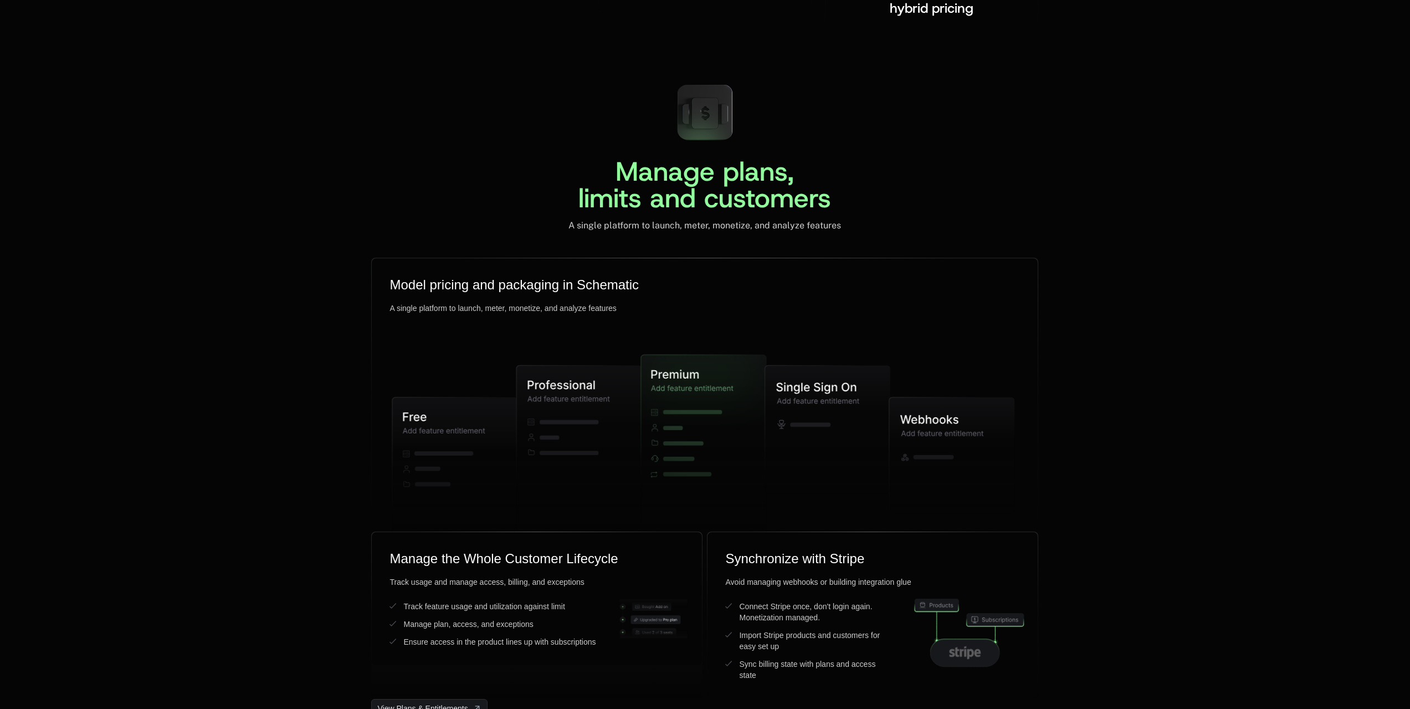
click at [667, 191] on span "Manage plans, limits and customers" at bounding box center [705, 185] width 253 height 62
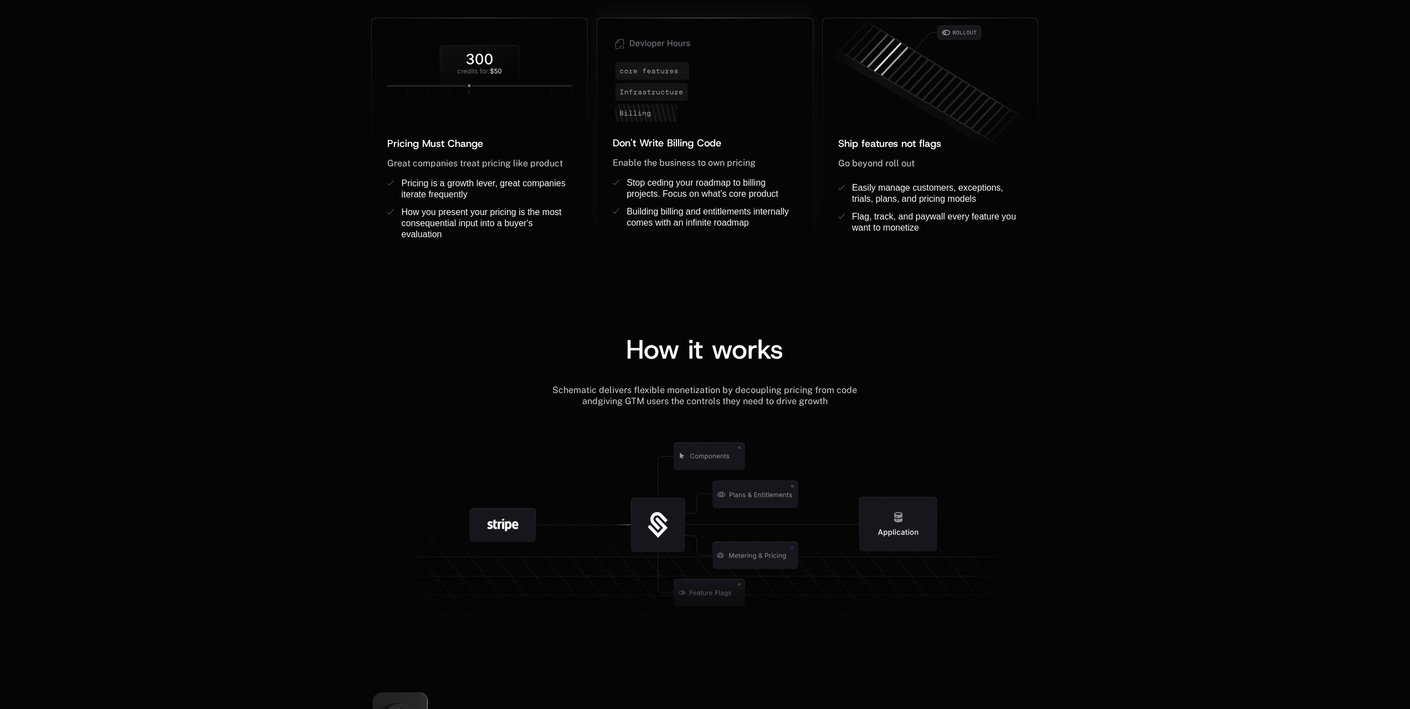
scroll to position [1663, 0]
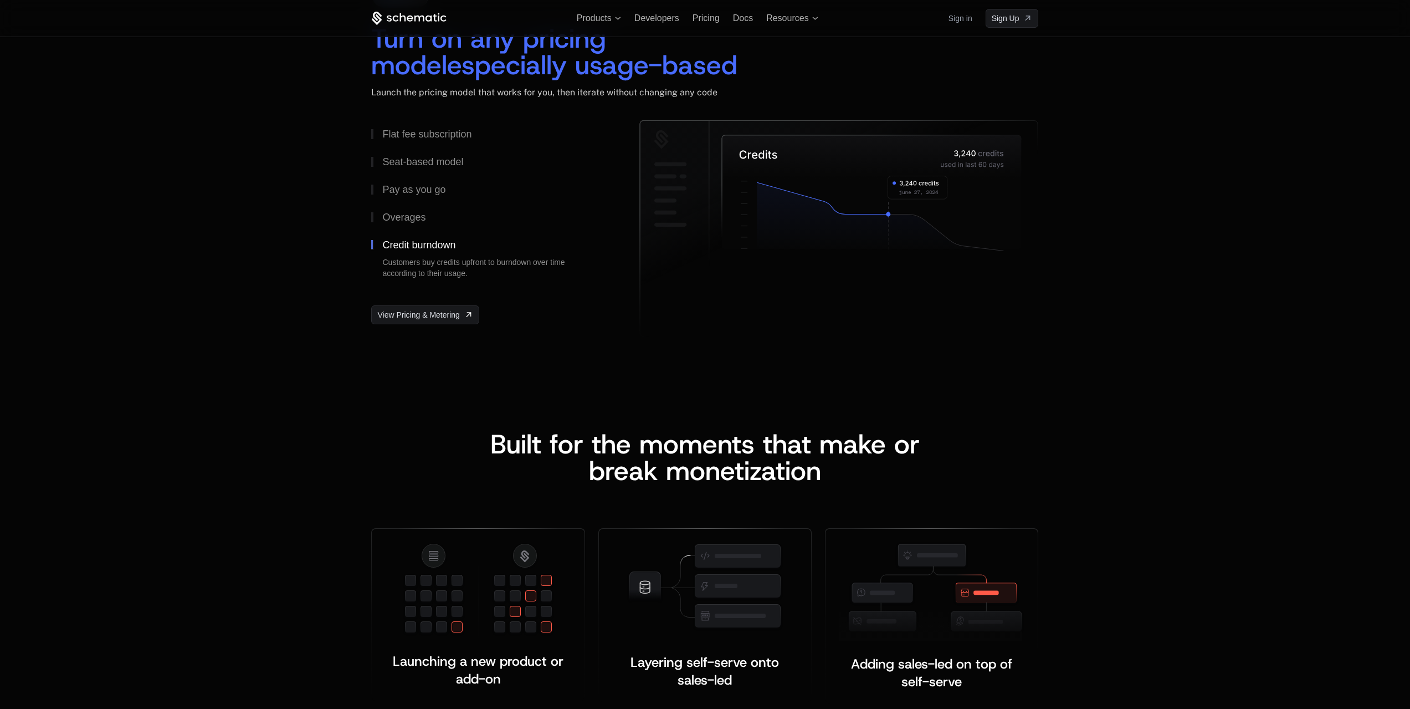
click at [567, 434] on span "Built for the moments that make or b" at bounding box center [709, 457] width 438 height 62
click at [547, 451] on span "Built for the moments that make or b" at bounding box center [709, 457] width 438 height 62
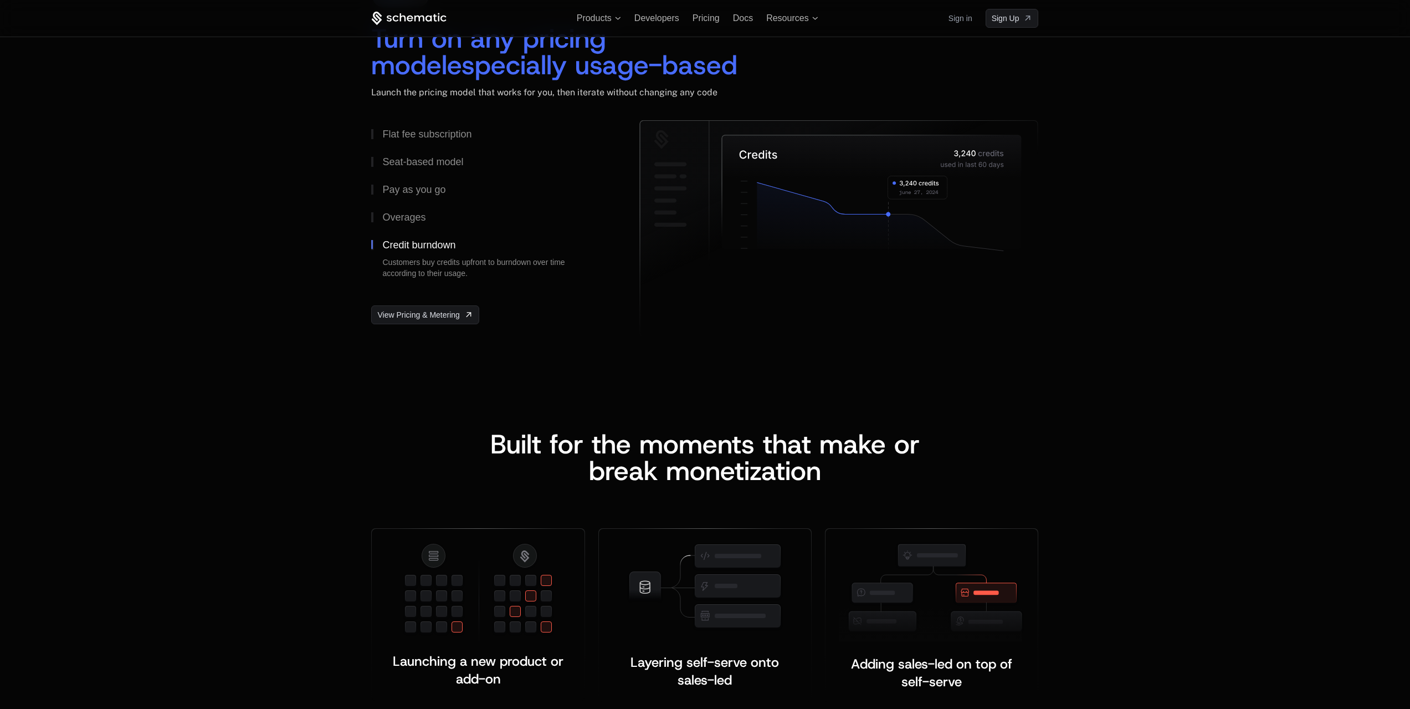
click at [547, 451] on span "Built for the moments that make or b" at bounding box center [709, 457] width 438 height 62
click at [545, 450] on span "Built for the moments that make or b" at bounding box center [709, 457] width 438 height 62
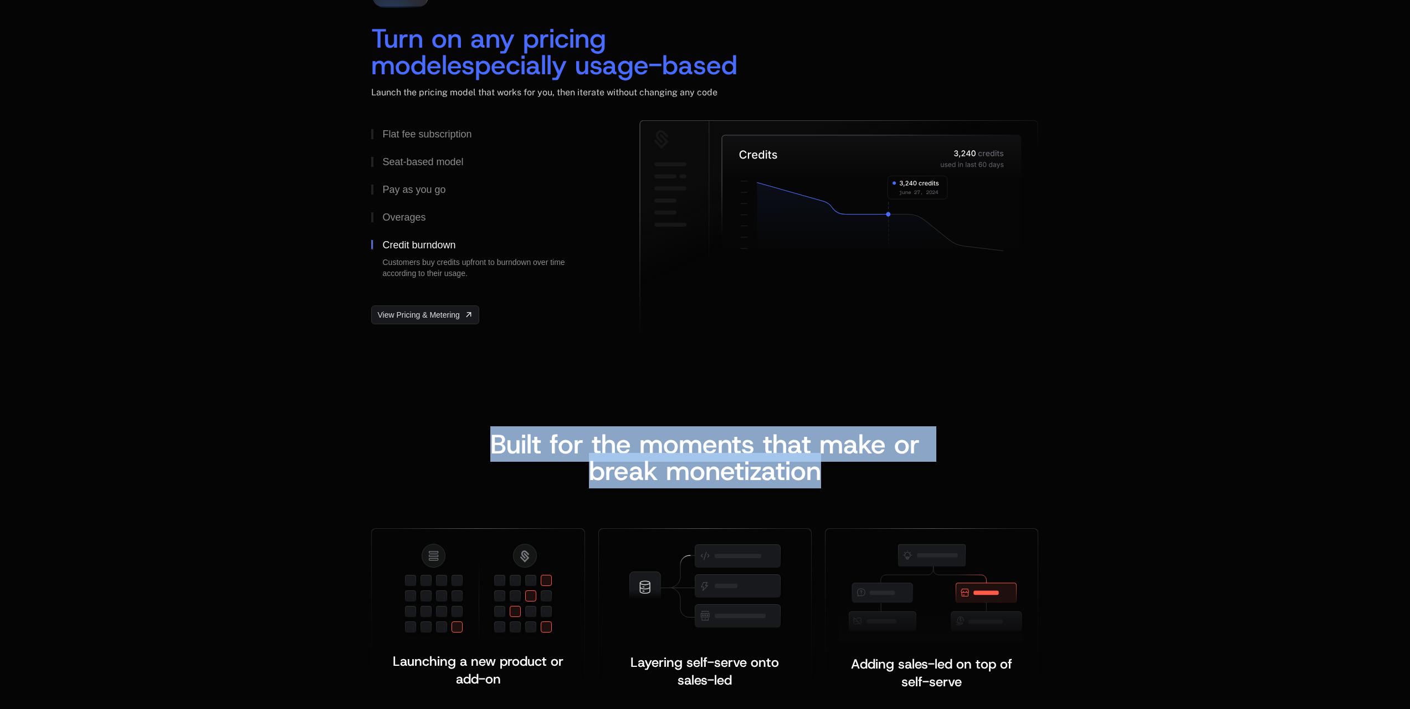
scroll to position [1847, 0]
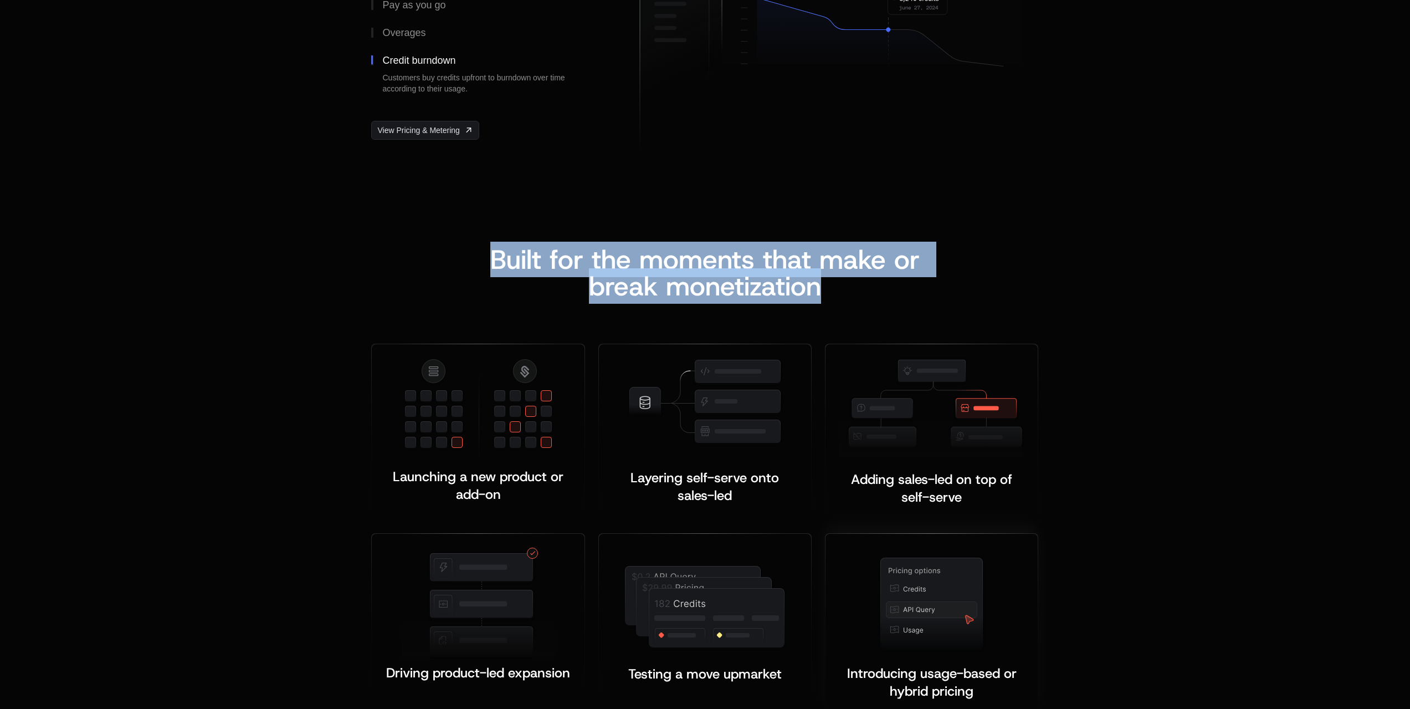
click at [653, 483] on span "Layering self-serve onto sales-led" at bounding box center [707, 486] width 152 height 35
click at [658, 478] on span "Layering self-serve onto sales-led" at bounding box center [707, 486] width 152 height 35
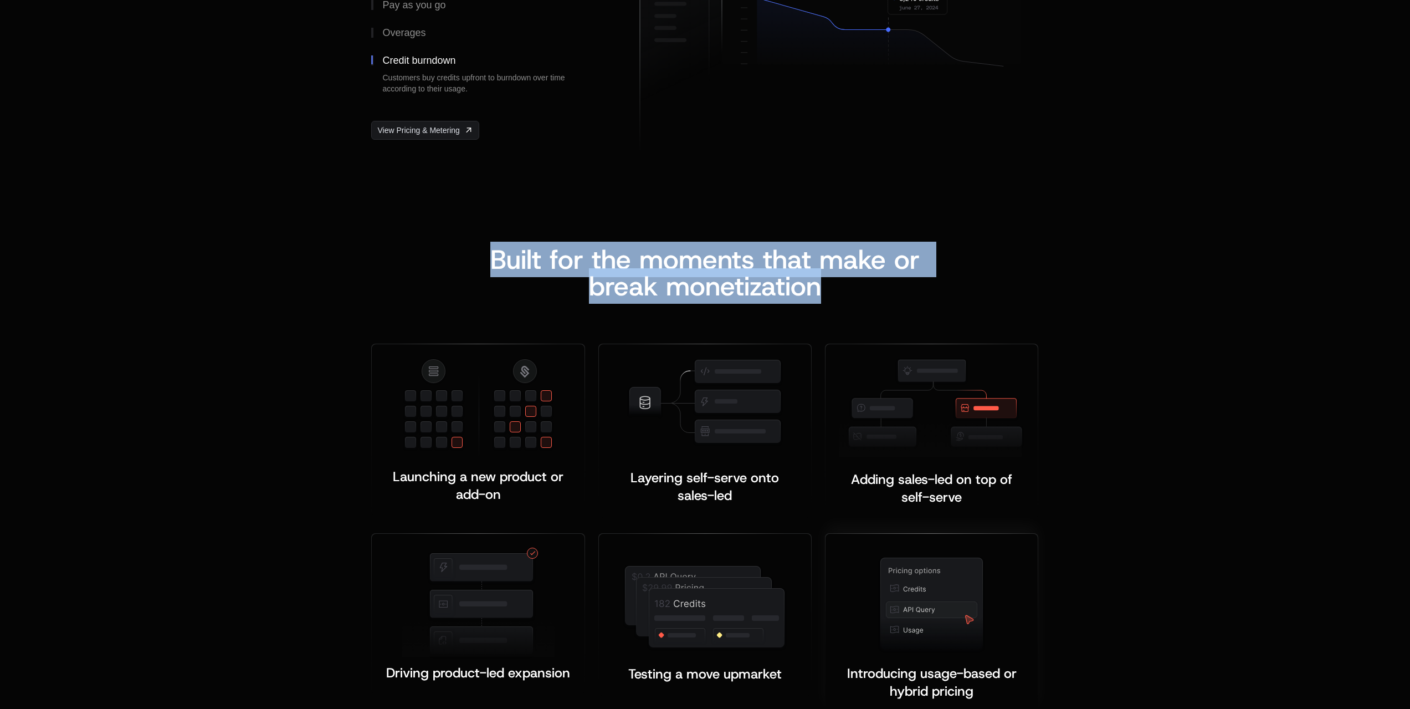
click at [1017, 471] on div "Adding sales-led on top of self-serve ﻿ ﻿" at bounding box center [932, 487] width 186 height 35
click at [991, 505] on div "Adding sales-led on top of self-serve ﻿ ﻿" at bounding box center [932, 487] width 186 height 35
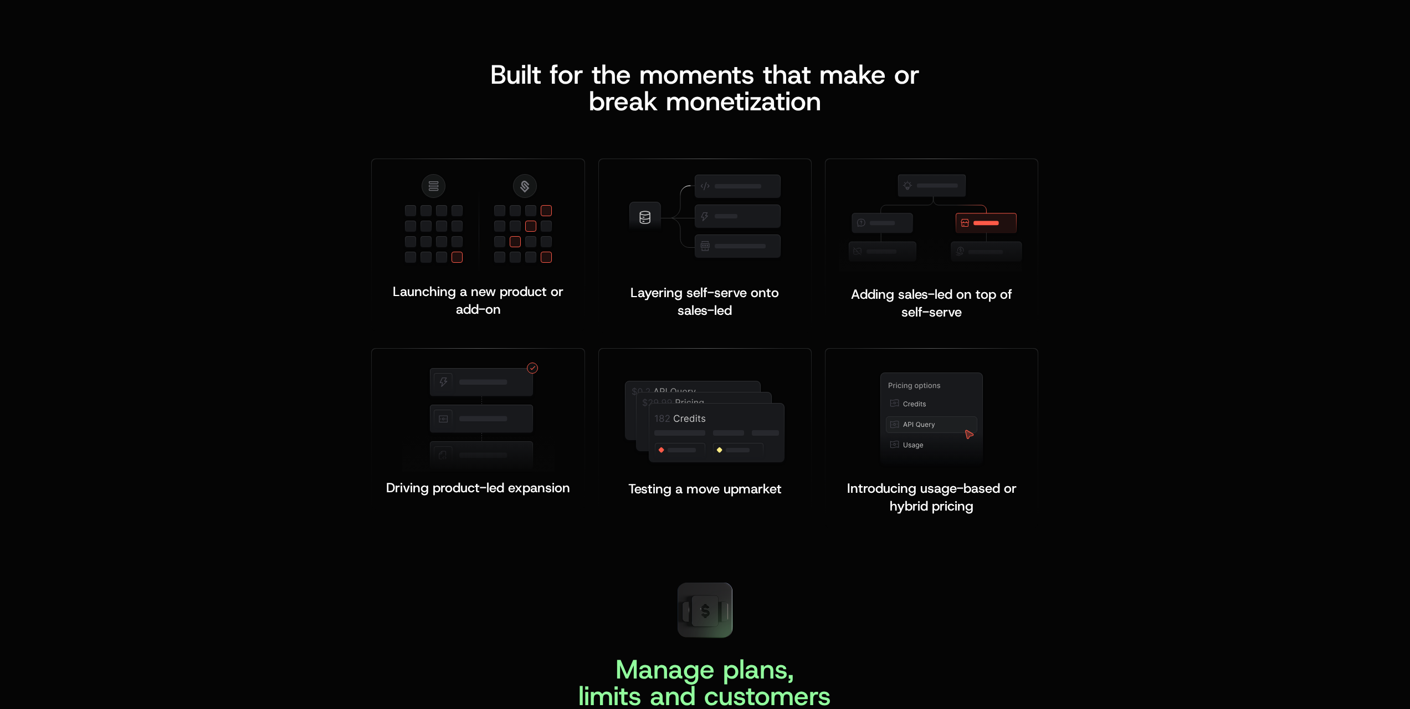
scroll to position [2401, 0]
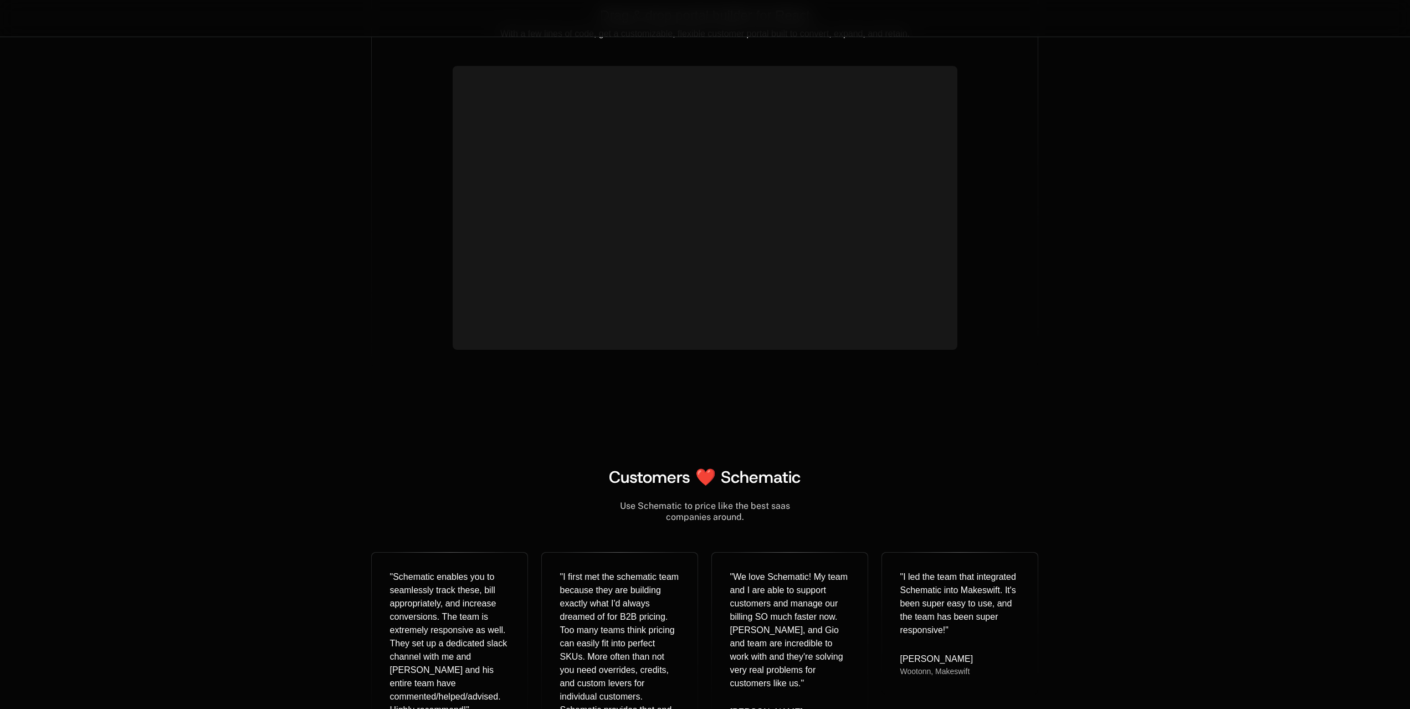
scroll to position [3879, 0]
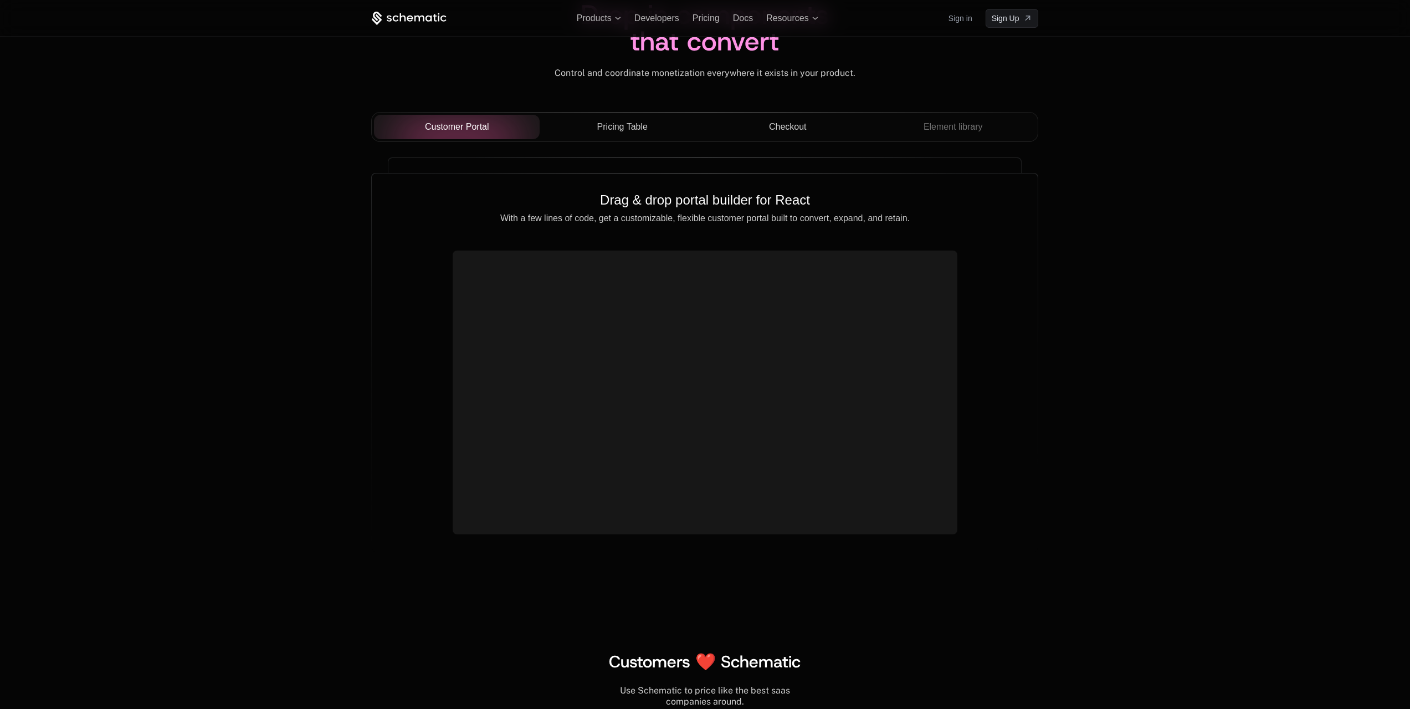
click at [1055, 348] on div "Drop in components that convert Control and coordinate monetization everywhere …" at bounding box center [705, 240] width 1410 height 733
click at [1055, 430] on div "Drop in components that convert Control and coordinate monetization everywhere …" at bounding box center [705, 240] width 1410 height 733
click at [1055, 412] on div "Drop in components that convert Control and coordinate monetization everywhere …" at bounding box center [705, 240] width 1410 height 733
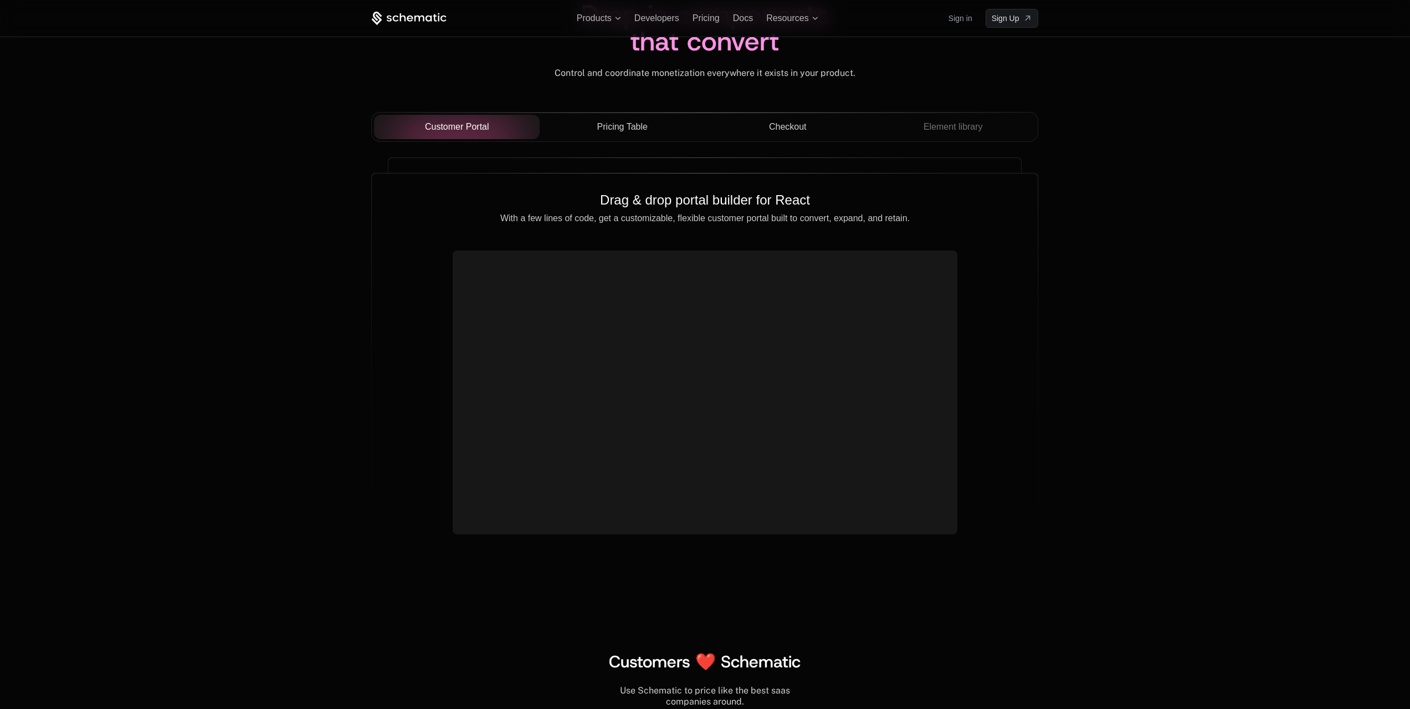
click at [792, 134] on button "Checkout" at bounding box center [788, 127] width 166 height 24
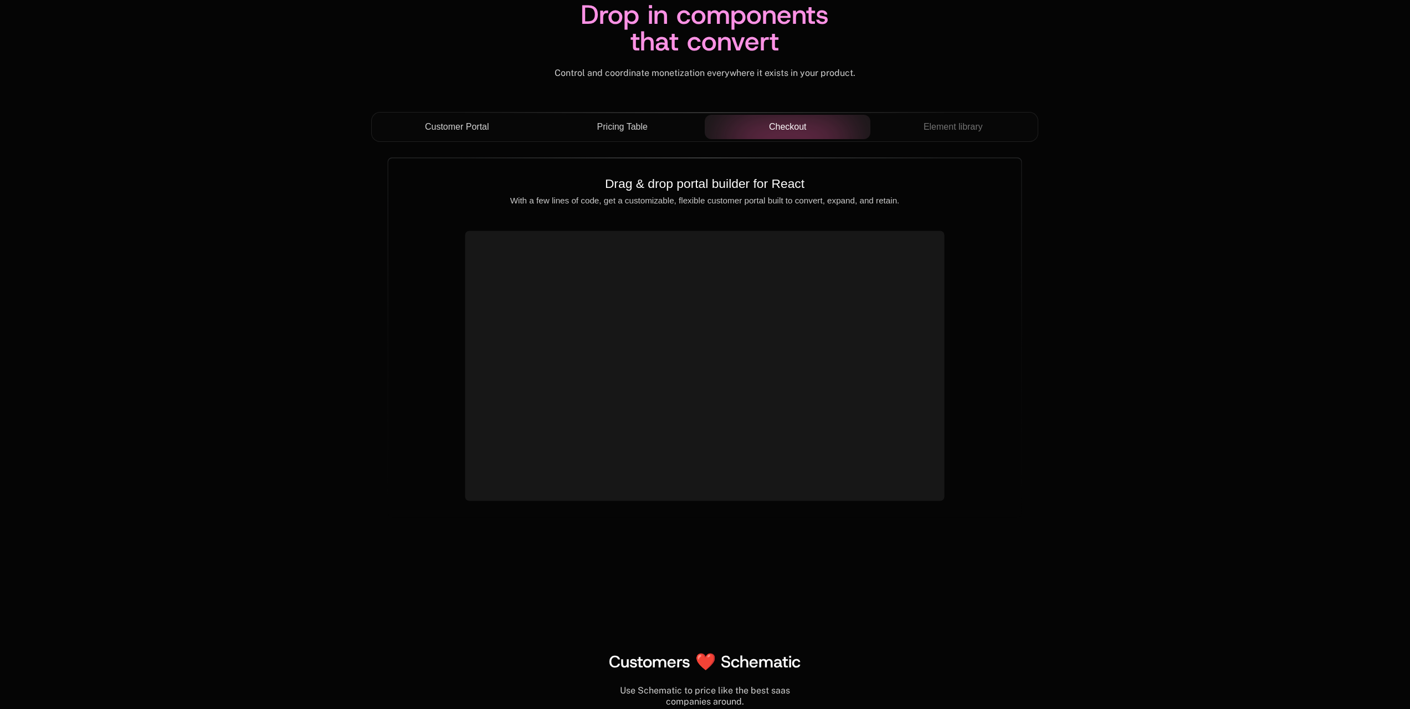
click at [636, 129] on span "Pricing Table" at bounding box center [622, 126] width 50 height 13
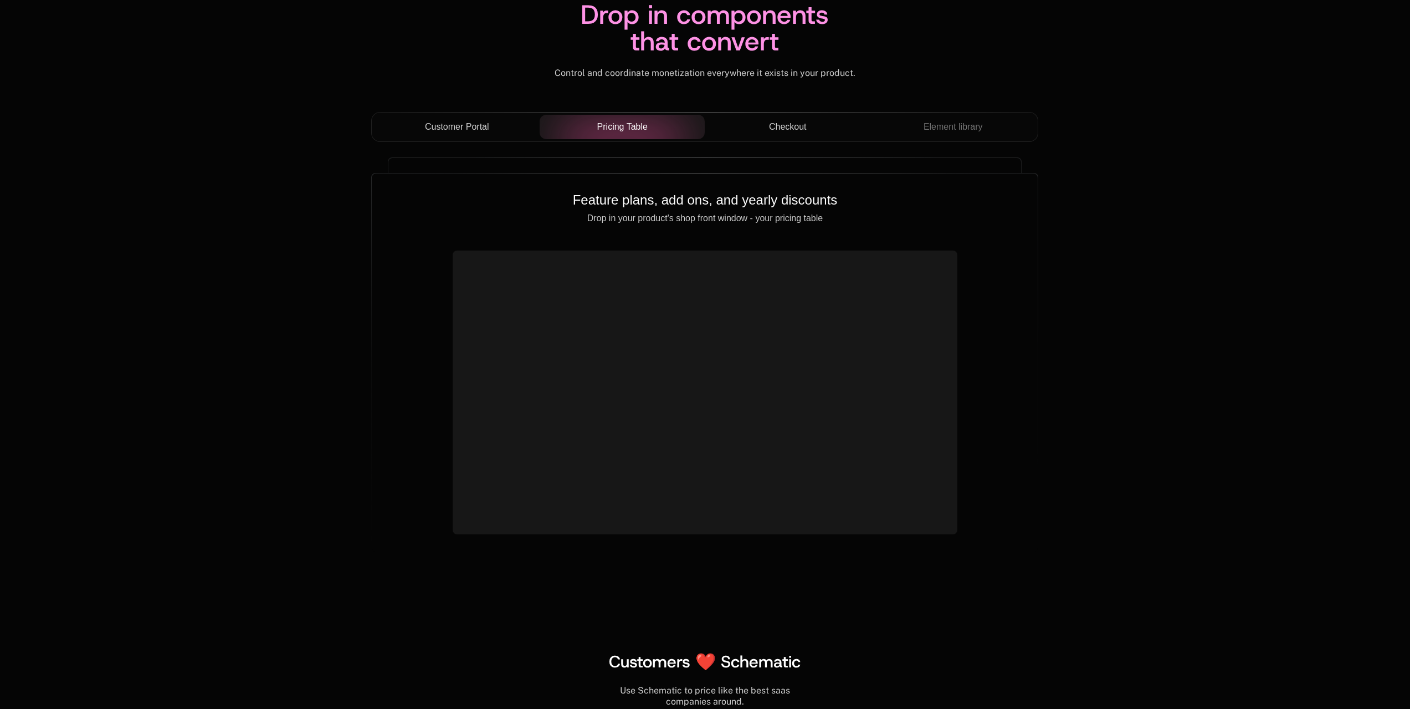
click at [783, 117] on button "Checkout" at bounding box center [788, 127] width 166 height 24
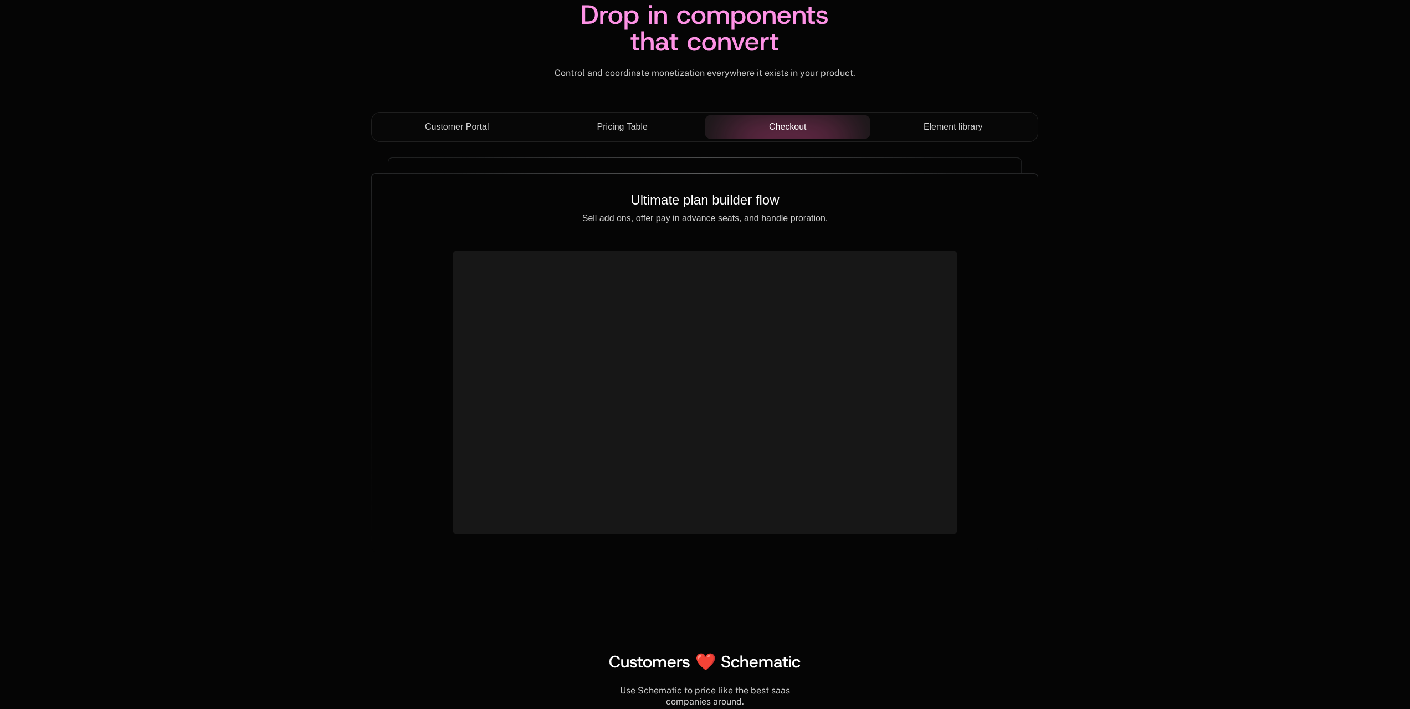
click at [945, 142] on div "Customer Portal Pricing Table Checkout Element library" at bounding box center [704, 127] width 667 height 30
click at [948, 134] on span "Element library" at bounding box center [953, 126] width 59 height 13
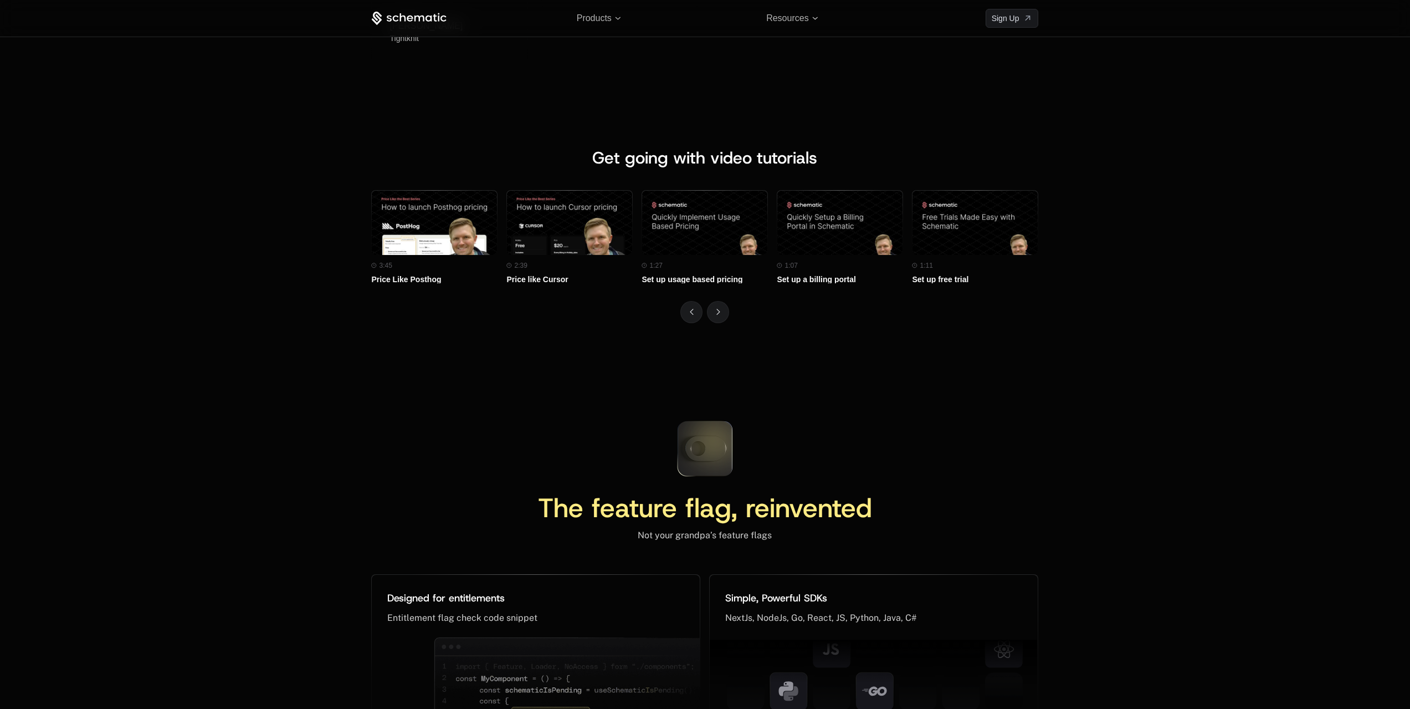
scroll to position [5542, 0]
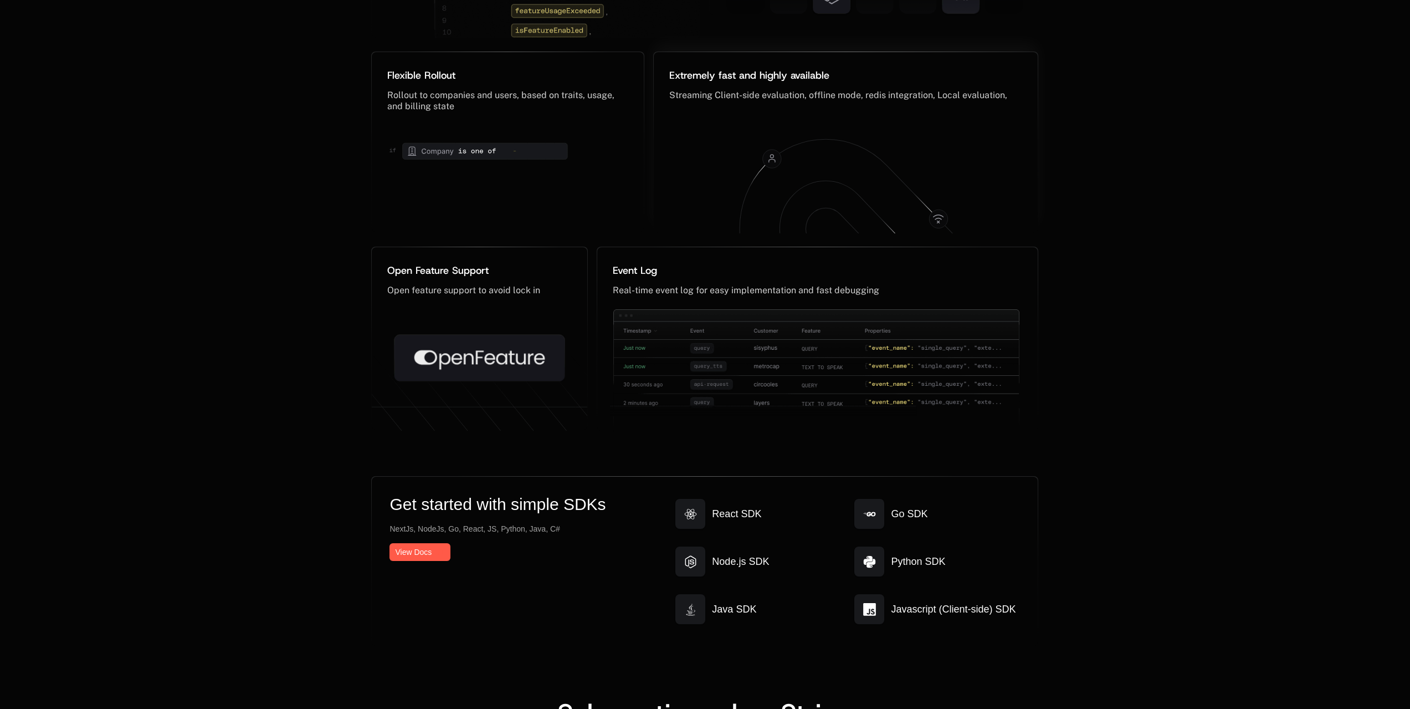
click at [734, 214] on icon at bounding box center [845, 176] width 363 height 119
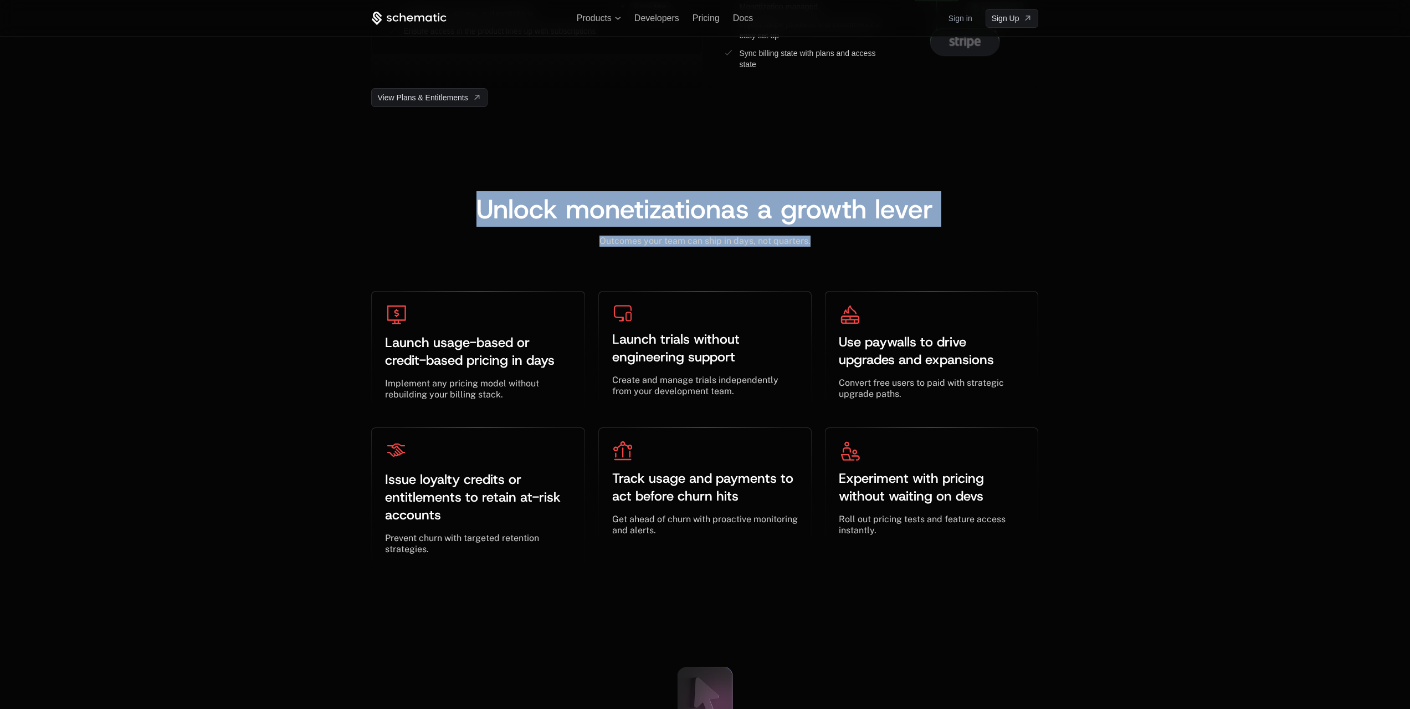
drag, startPoint x: 831, startPoint y: 246, endPoint x: 460, endPoint y: 206, distance: 372.9
click at [460, 206] on div "Unlock monetization as a growth lever ﻿ Outcomes your team can ship in days, no…" at bounding box center [704, 383] width 667 height 374
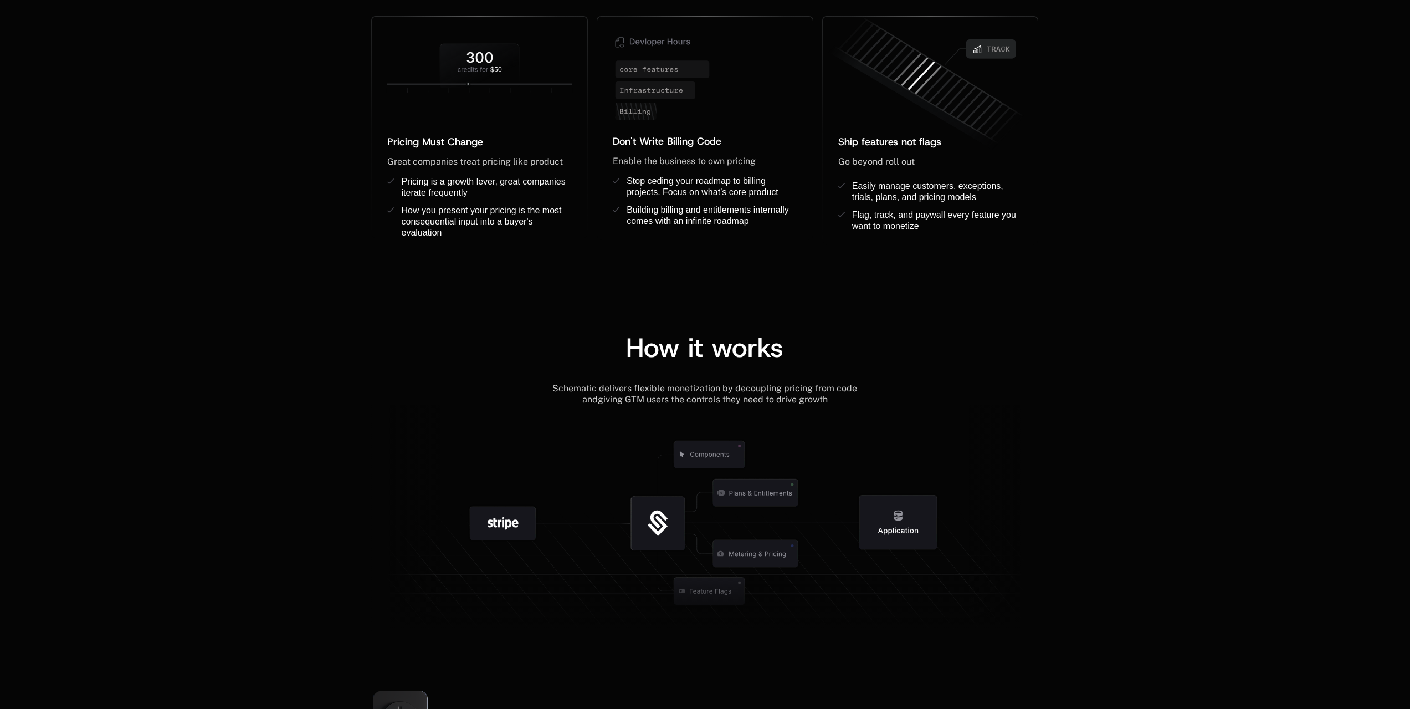
scroll to position [0, 0]
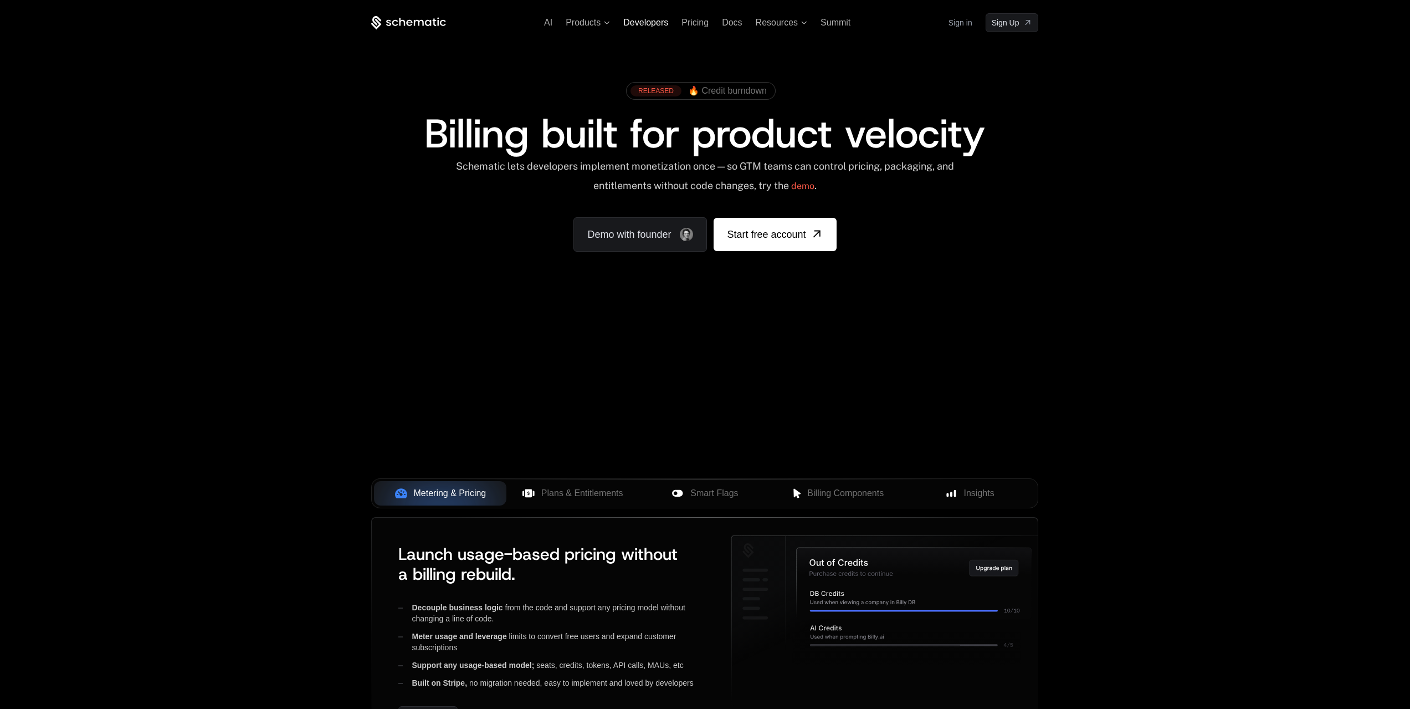
click at [633, 24] on span "Developers" at bounding box center [645, 22] width 45 height 9
click at [607, 23] on icon at bounding box center [607, 22] width 6 height 3
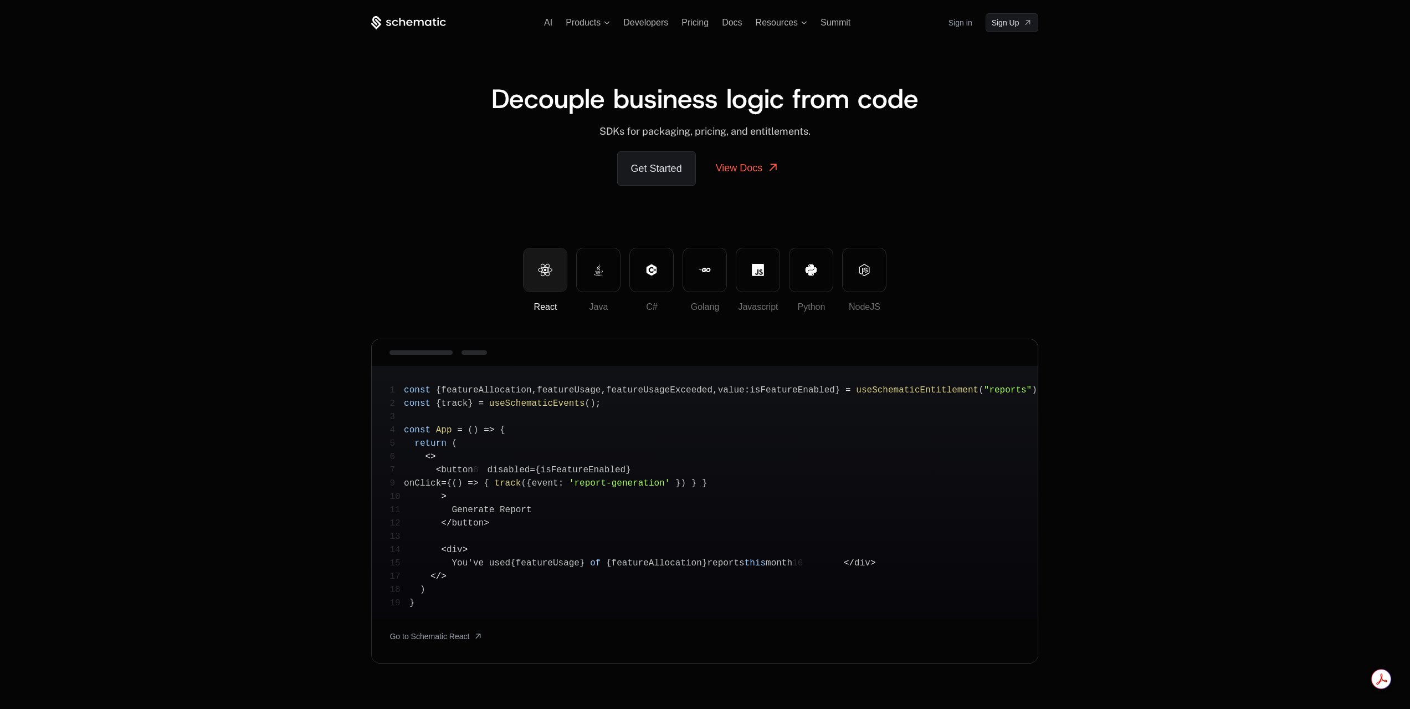
click at [725, 102] on span "Decouple business logic from code" at bounding box center [705, 98] width 427 height 35
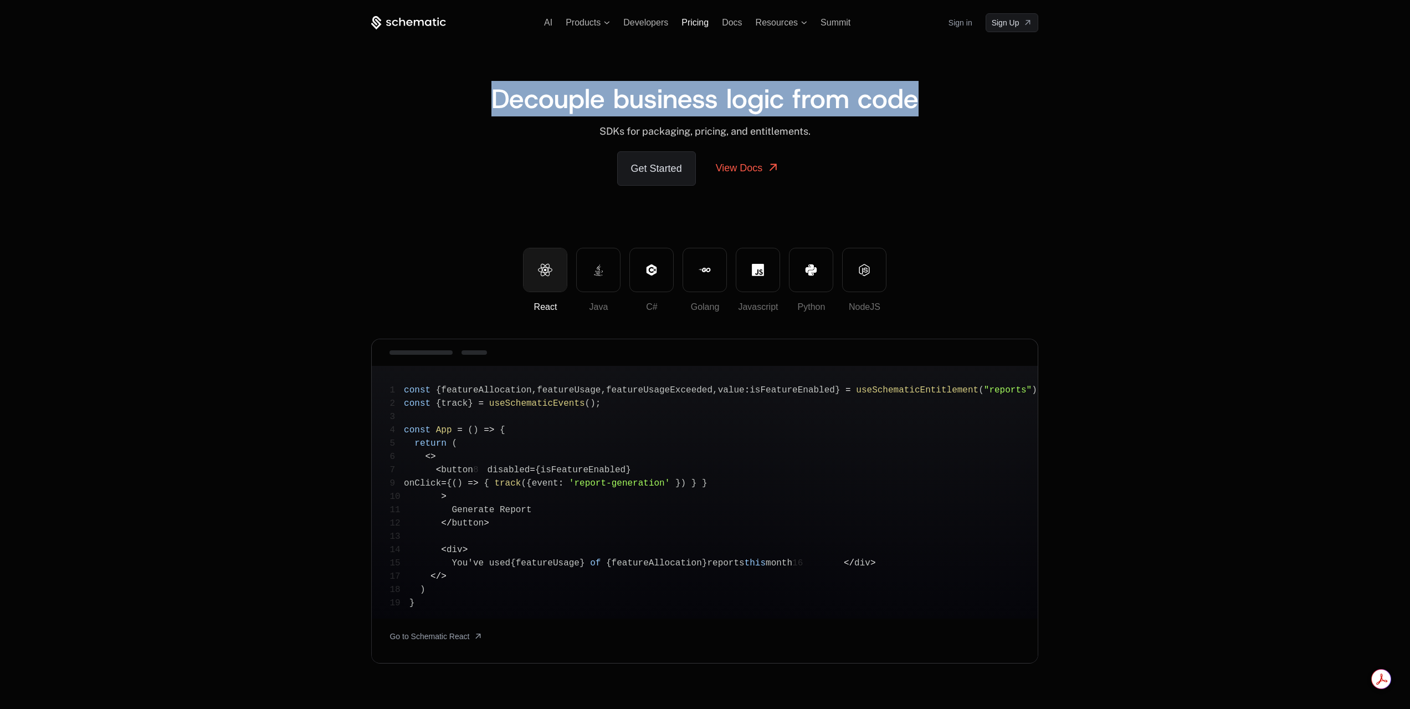
click at [694, 26] on span "Pricing" at bounding box center [695, 22] width 27 height 9
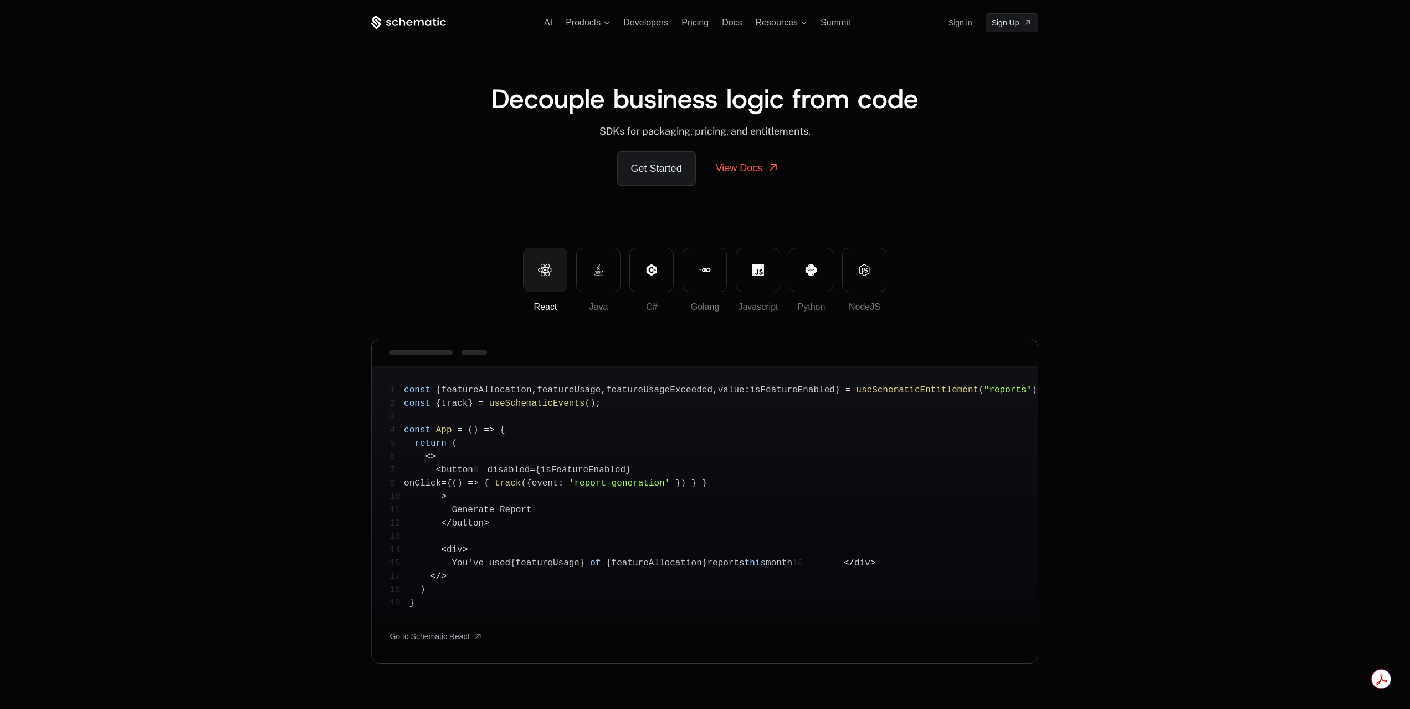
drag, startPoint x: 757, startPoint y: 132, endPoint x: 757, endPoint y: 126, distance: 6.1
click at [757, 129] on span "SDKs for packaging, pricing, and entitlements." at bounding box center [705, 131] width 211 height 12
click at [757, 126] on span "SDKs for packaging, pricing, and entitlements." at bounding box center [705, 131] width 211 height 12
click at [544, 19] on div "AI Products Developers Pricing Docs Resources Summit Sign in Sign Up" at bounding box center [704, 22] width 667 height 19
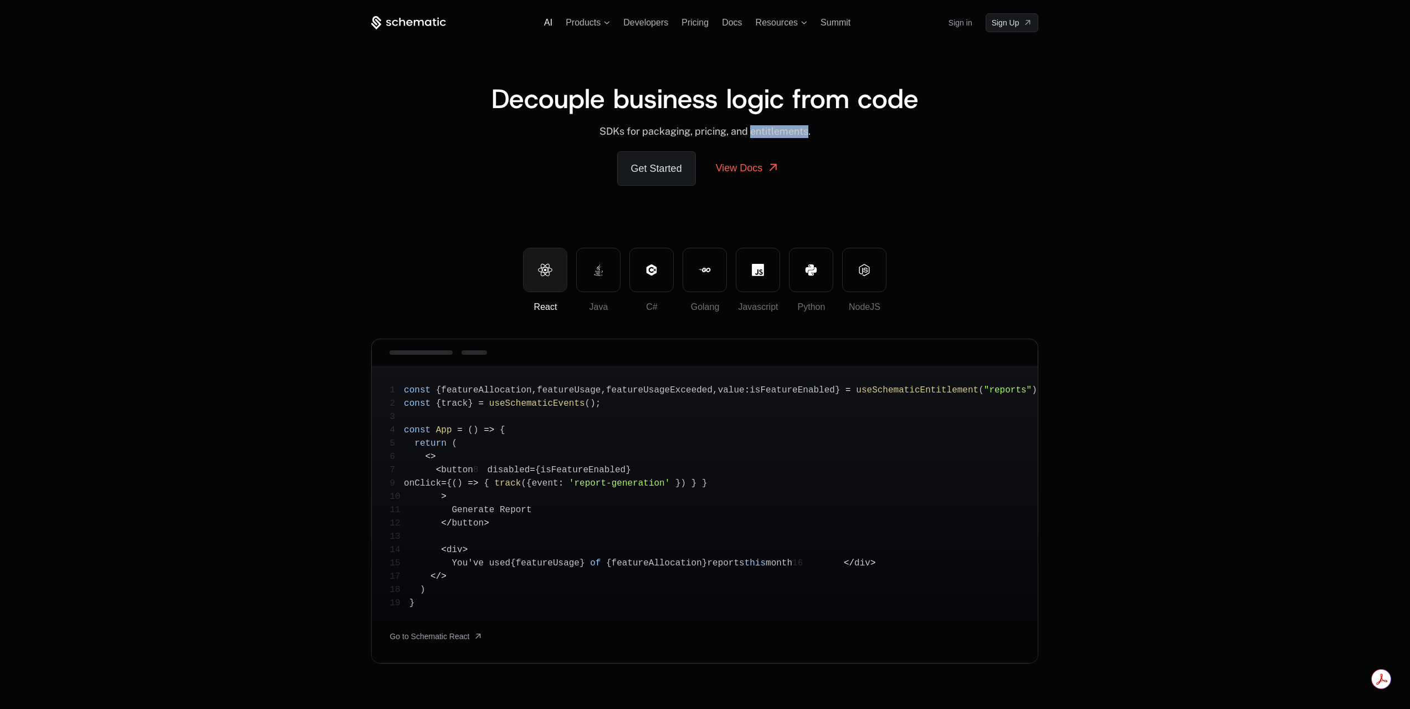
click at [546, 20] on span "AI" at bounding box center [548, 22] width 8 height 9
